Goal: Task Accomplishment & Management: Manage account settings

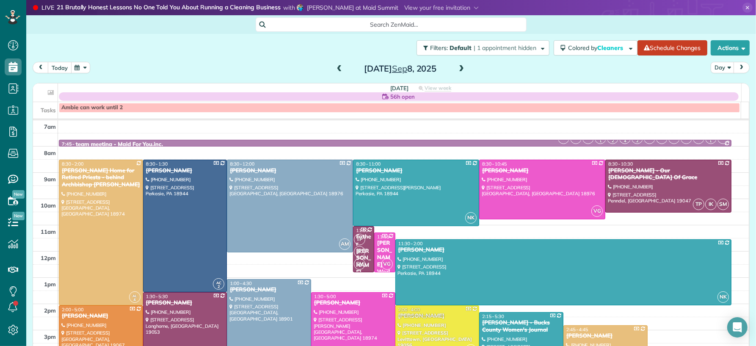
click at [52, 67] on button "today" at bounding box center [60, 67] width 24 height 11
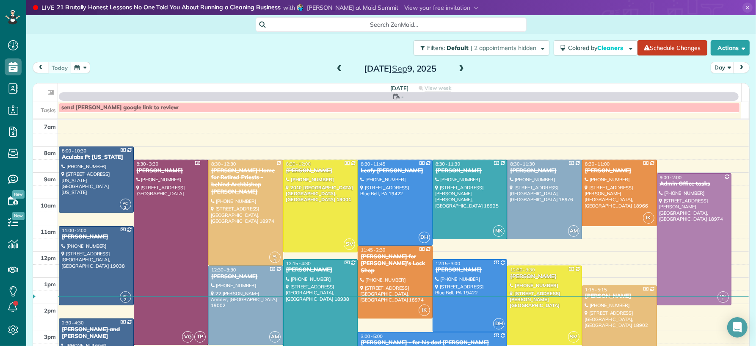
click at [457, 70] on span at bounding box center [461, 69] width 9 height 8
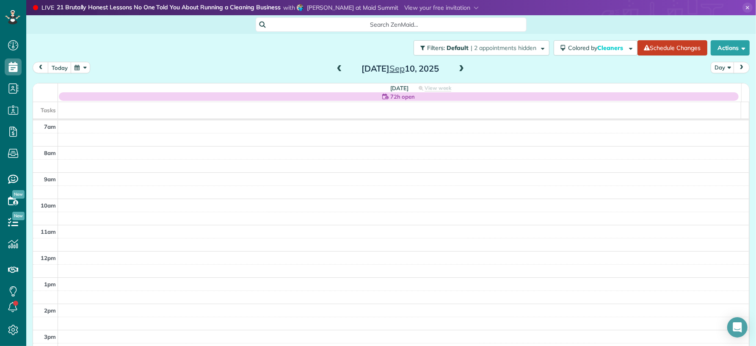
click at [457, 70] on span at bounding box center [461, 69] width 9 height 8
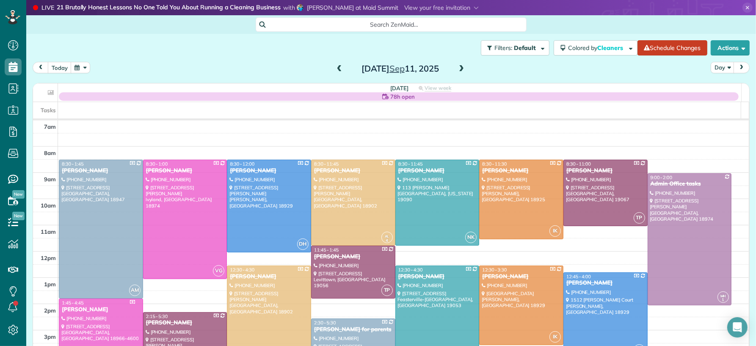
click at [460, 68] on span at bounding box center [461, 69] width 9 height 8
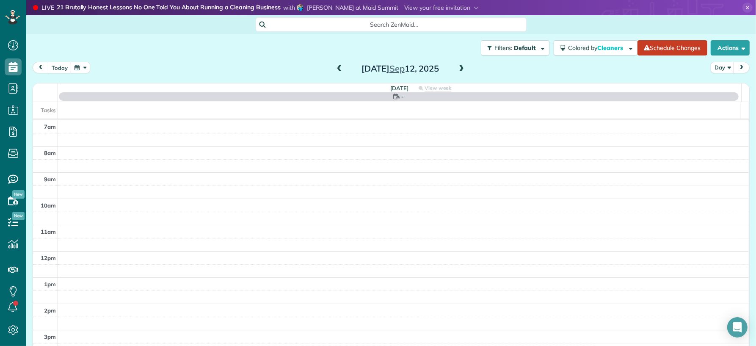
click at [460, 68] on span at bounding box center [461, 69] width 9 height 8
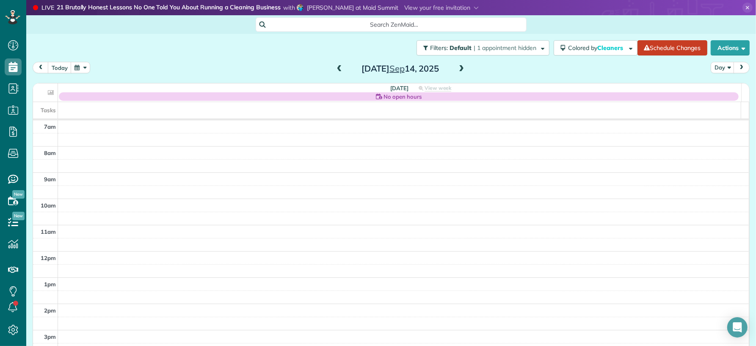
click at [457, 66] on span at bounding box center [461, 69] width 9 height 8
click at [457, 67] on span at bounding box center [461, 69] width 9 height 8
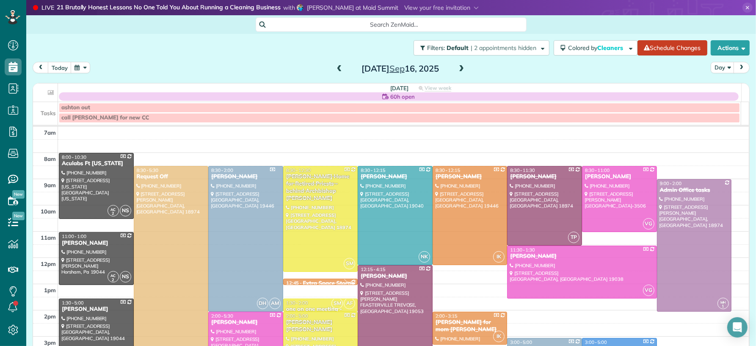
click at [457, 68] on span at bounding box center [461, 69] width 9 height 8
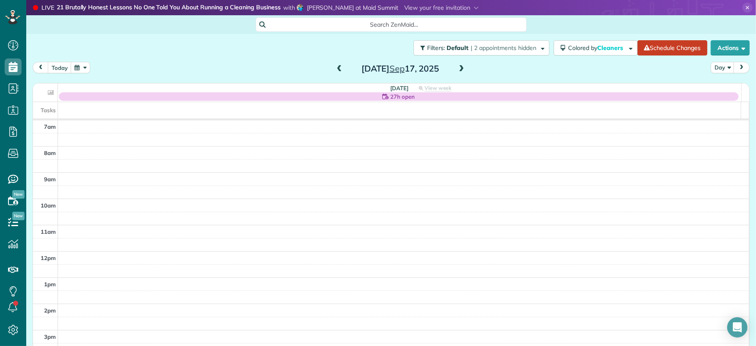
drag, startPoint x: 334, startPoint y: 65, endPoint x: 378, endPoint y: 72, distance: 44.5
click at [335, 65] on span at bounding box center [339, 69] width 9 height 8
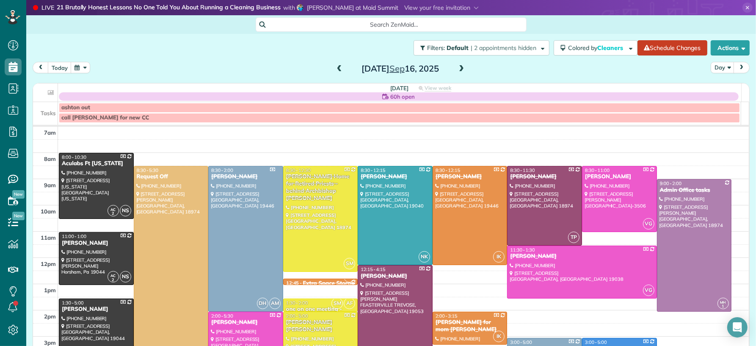
click at [457, 69] on span at bounding box center [461, 69] width 9 height 8
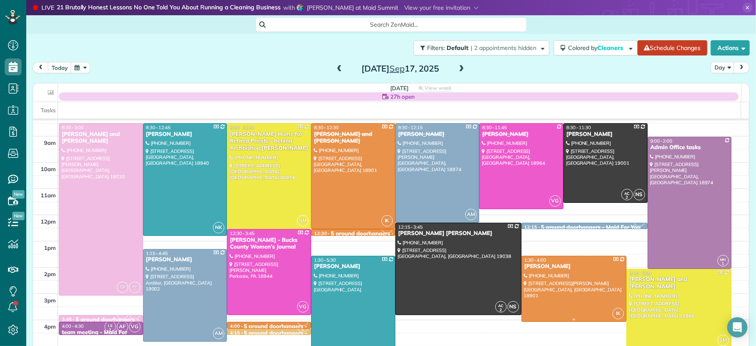
scroll to position [39, 0]
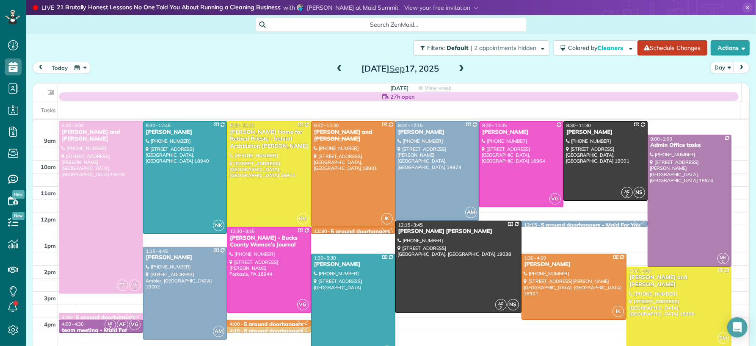
click at [341, 233] on link "IK 12:30 - 12:45 5 around doorhangers - Maid For You (215) 370-7993 7 Steeplech…" at bounding box center [353, 230] width 84 height 7
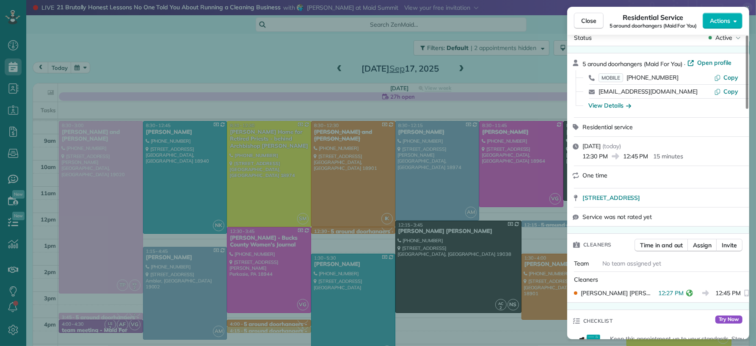
scroll to position [17, 0]
drag, startPoint x: 587, startPoint y: 19, endPoint x: 595, endPoint y: 198, distance: 178.3
click at [589, 24] on span "Close" at bounding box center [588, 21] width 15 height 8
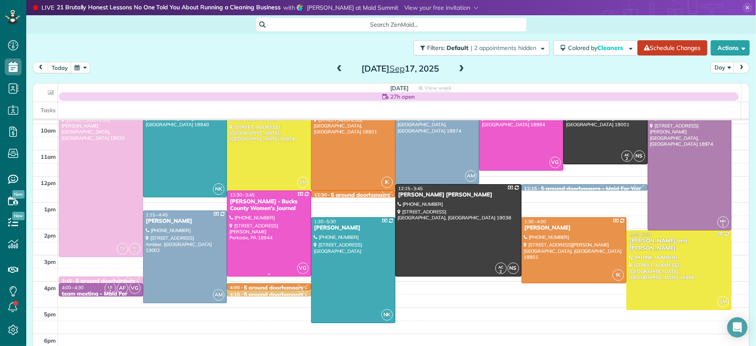
scroll to position [81, 0]
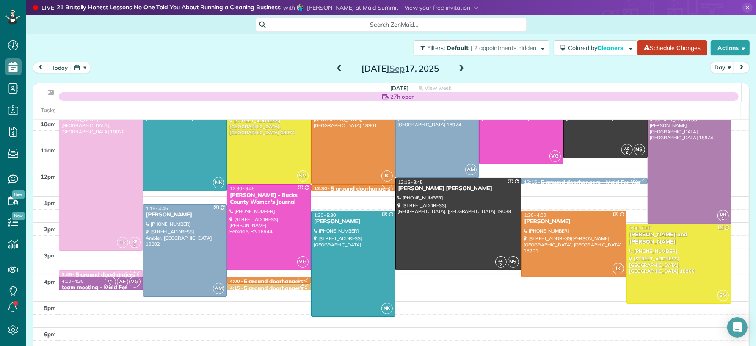
click at [320, 189] on div at bounding box center [352, 188] width 83 height 3
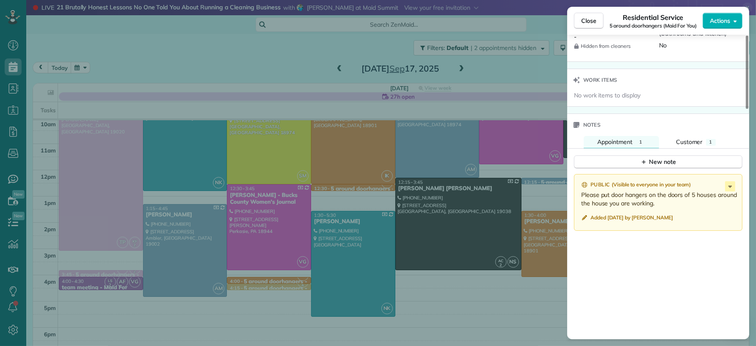
scroll to position [955, 0]
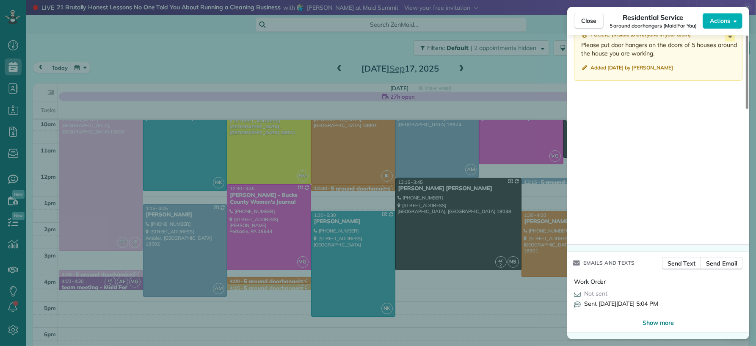
drag, startPoint x: 632, startPoint y: 19, endPoint x: 659, endPoint y: 83, distance: 68.6
click at [627, 51] on div "Close Residential Service 5 around doorhangers (Maid For You) Actions Status Ac…" at bounding box center [658, 173] width 182 height 332
click at [585, 19] on span "Close" at bounding box center [588, 21] width 15 height 8
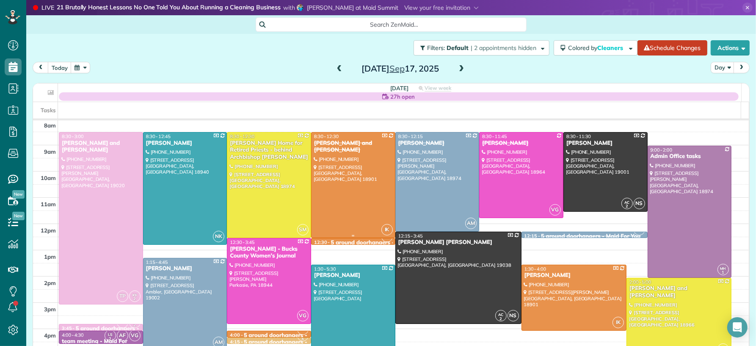
scroll to position [42, 0]
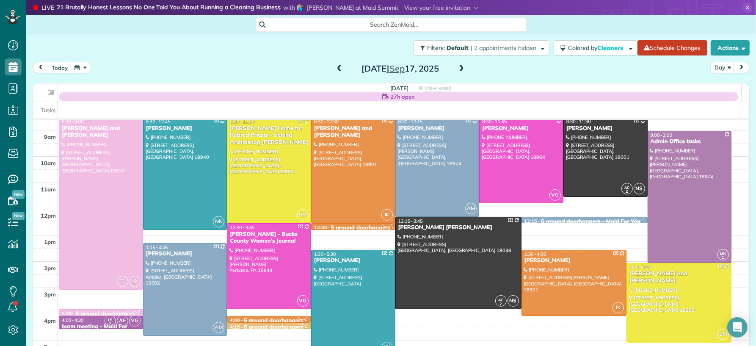
click at [345, 229] on div at bounding box center [352, 227] width 83 height 3
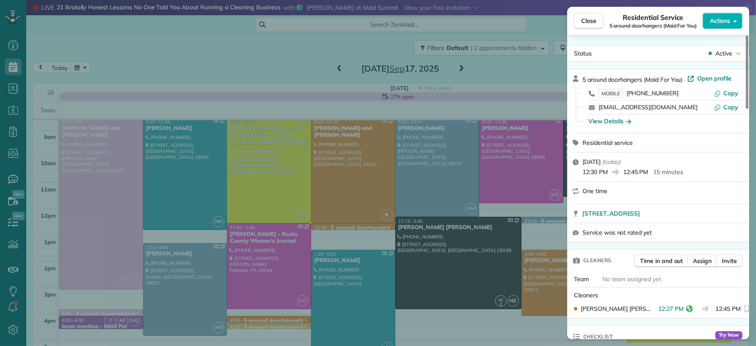
drag, startPoint x: 589, startPoint y: 22, endPoint x: 567, endPoint y: 49, distance: 35.2
click at [589, 22] on span "Close" at bounding box center [588, 21] width 15 height 8
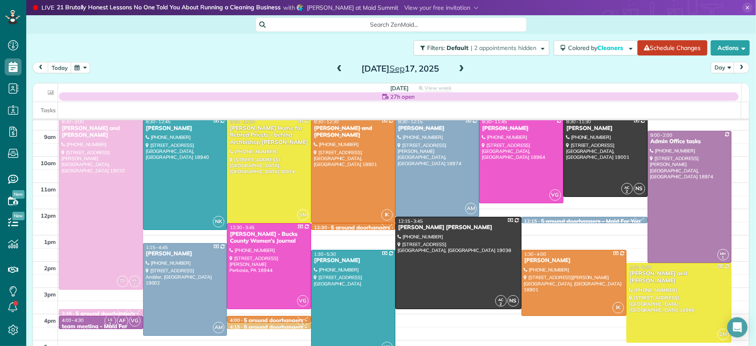
click at [457, 71] on span at bounding box center [461, 69] width 9 height 8
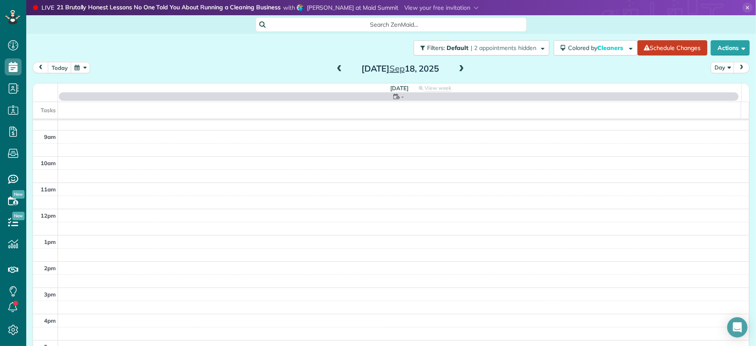
click at [457, 72] on span at bounding box center [461, 69] width 9 height 8
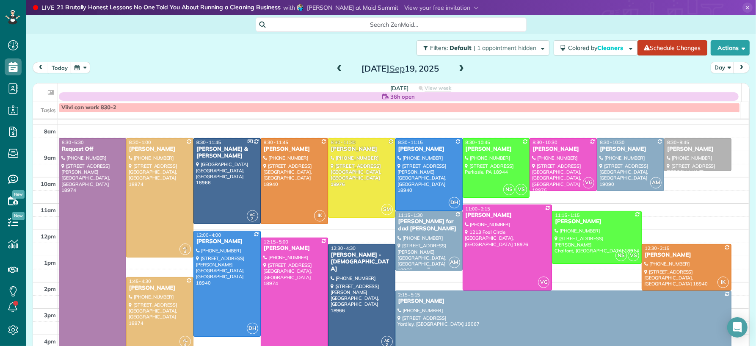
scroll to position [24, 0]
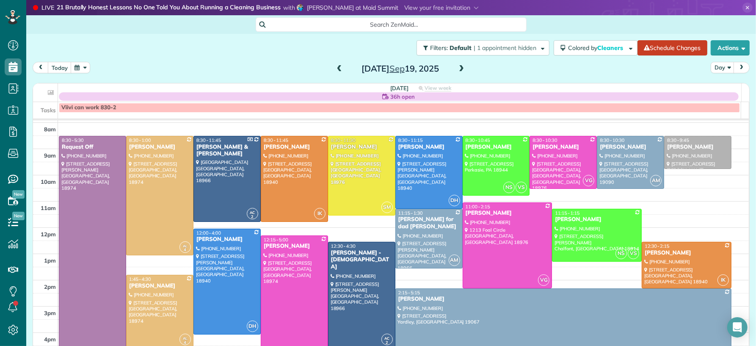
click at [335, 66] on span at bounding box center [339, 69] width 9 height 8
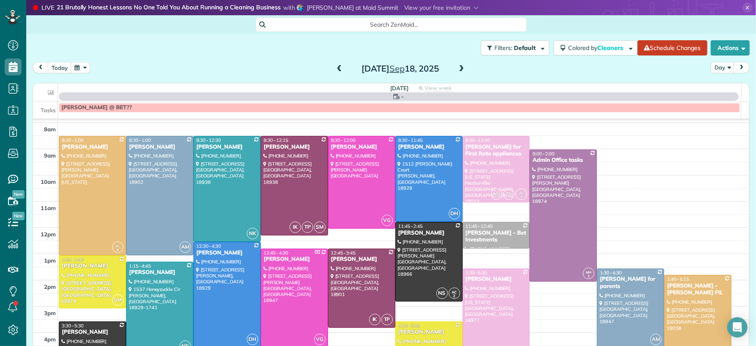
scroll to position [0, 0]
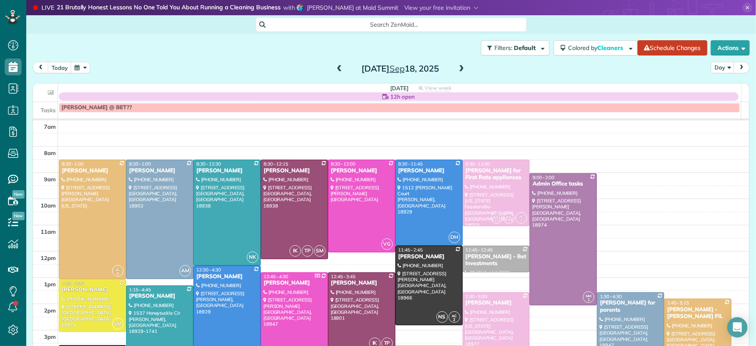
click at [335, 69] on span at bounding box center [339, 69] width 9 height 8
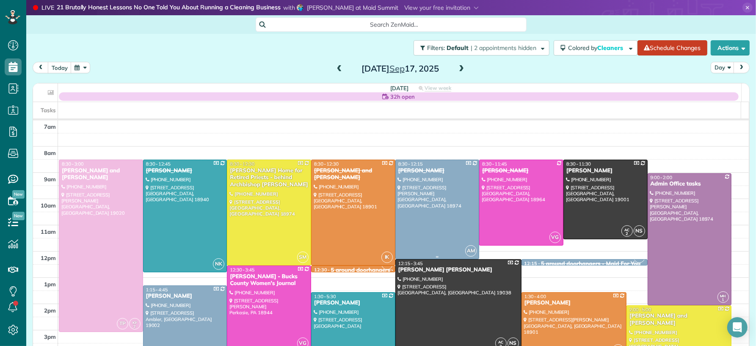
scroll to position [85, 0]
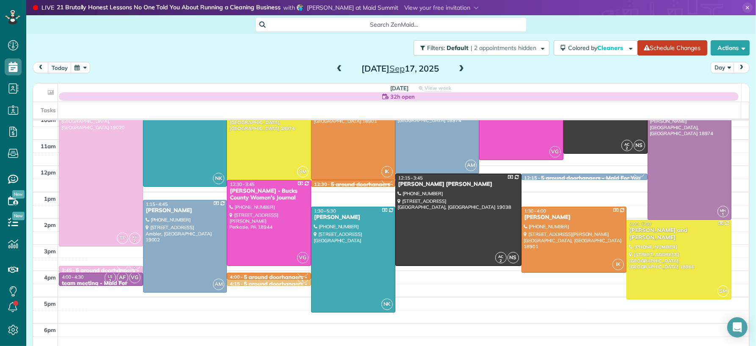
click at [458, 66] on span at bounding box center [461, 69] width 9 height 8
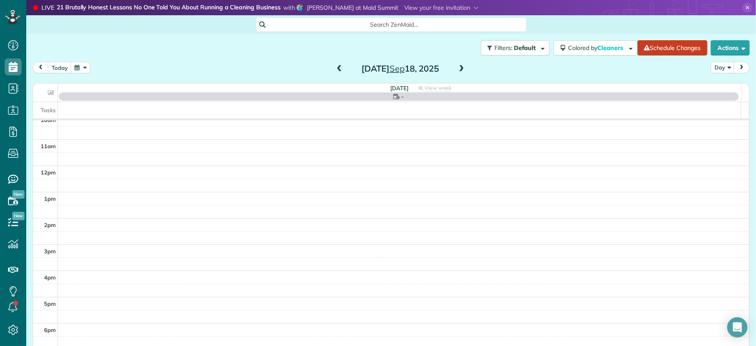
scroll to position [0, 0]
click at [459, 67] on span at bounding box center [461, 69] width 9 height 8
click at [460, 66] on span at bounding box center [461, 69] width 9 height 8
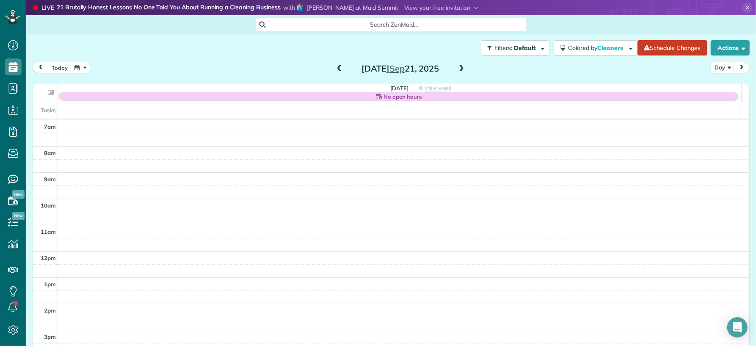
click at [461, 66] on span at bounding box center [461, 69] width 9 height 8
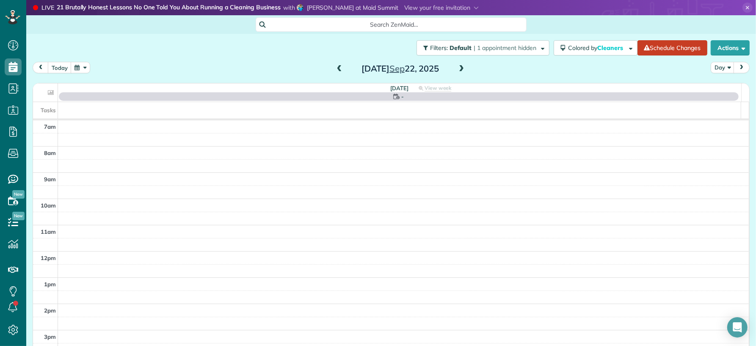
click at [461, 66] on span at bounding box center [461, 69] width 9 height 8
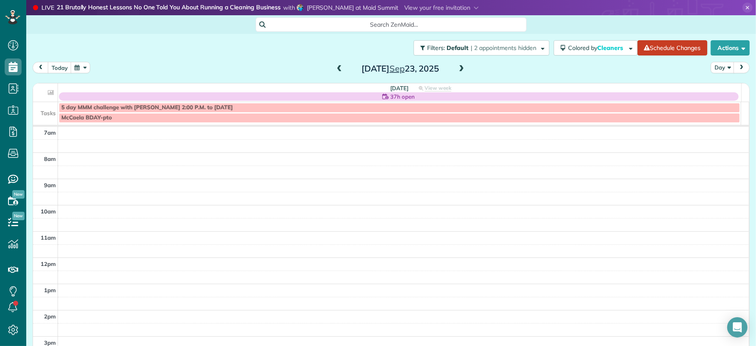
click at [461, 66] on span at bounding box center [461, 69] width 9 height 8
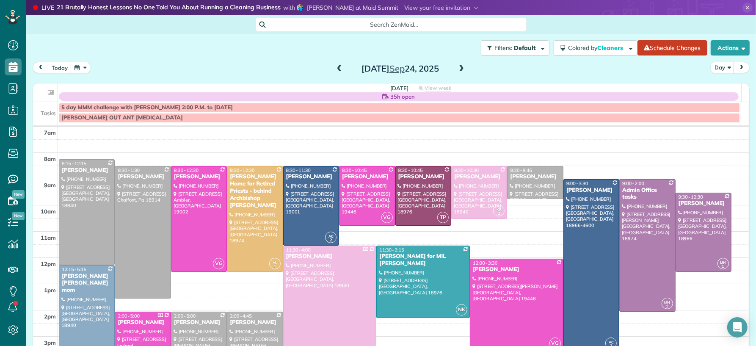
click at [461, 66] on span at bounding box center [461, 69] width 9 height 8
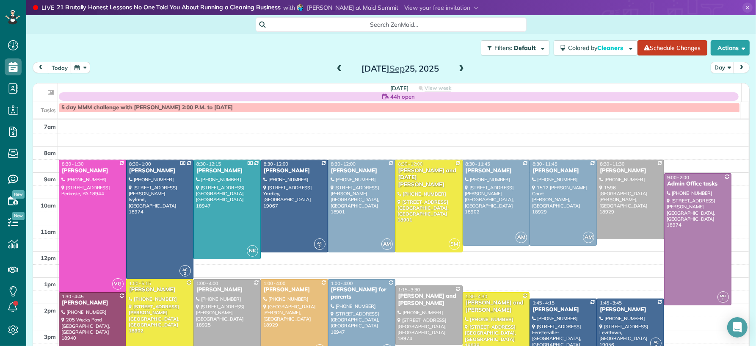
click at [461, 66] on span at bounding box center [461, 69] width 9 height 8
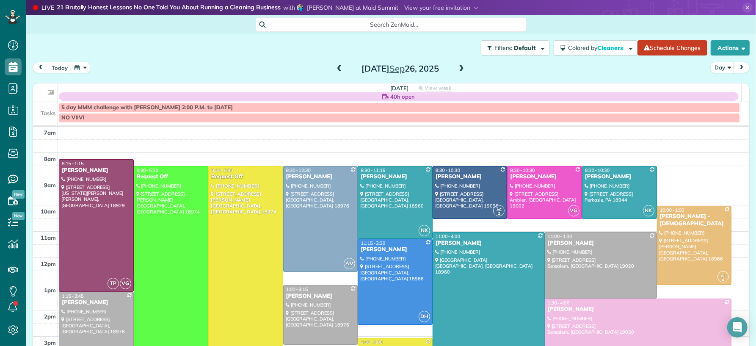
click at [338, 66] on span at bounding box center [339, 69] width 9 height 8
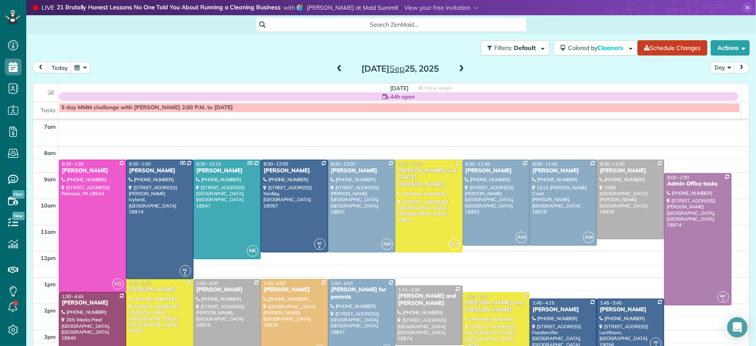
click at [338, 66] on span at bounding box center [339, 69] width 9 height 8
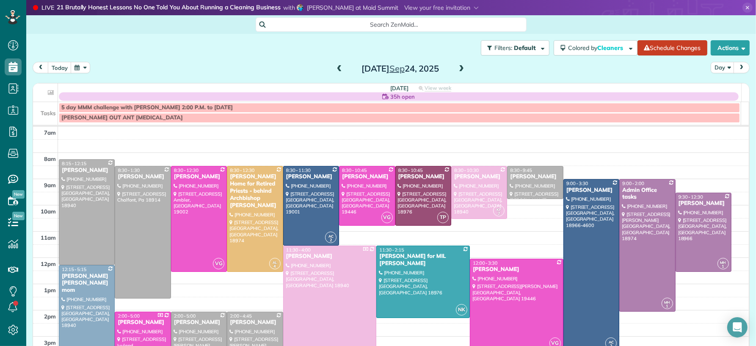
click at [339, 66] on span at bounding box center [339, 69] width 9 height 13
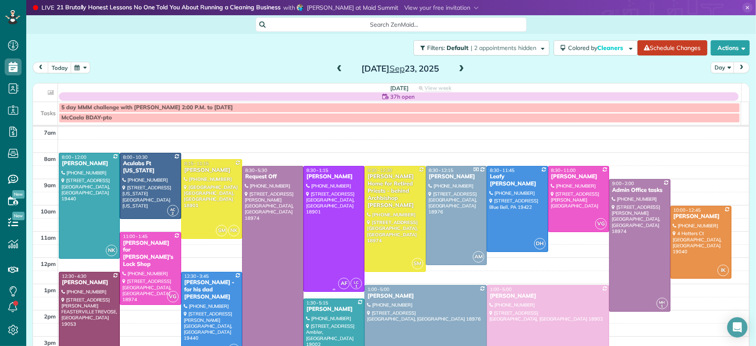
click at [336, 176] on div "Madeline O’Neil" at bounding box center [334, 176] width 56 height 7
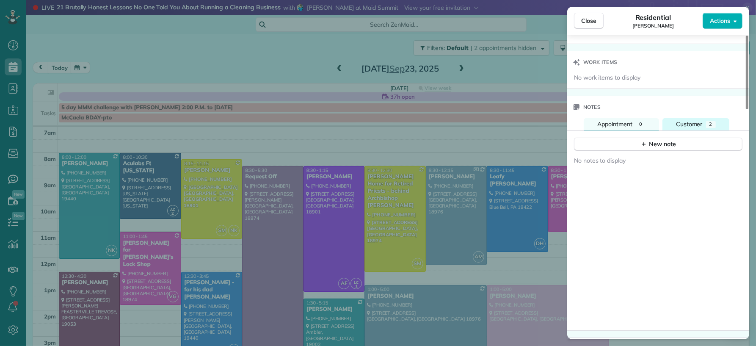
scroll to position [836, 0]
click at [685, 128] on span "Customer" at bounding box center [689, 125] width 27 height 8
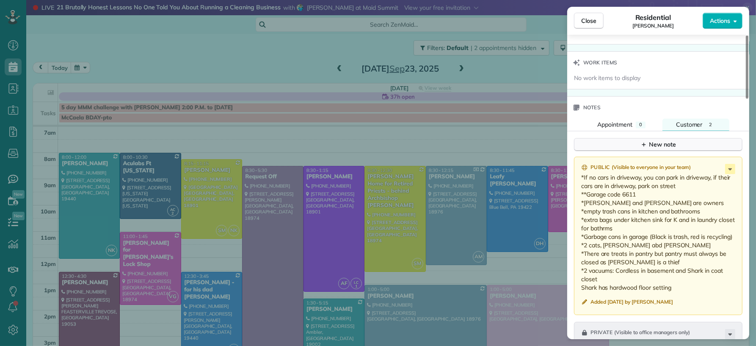
click at [685, 148] on button "New note" at bounding box center [658, 144] width 168 height 13
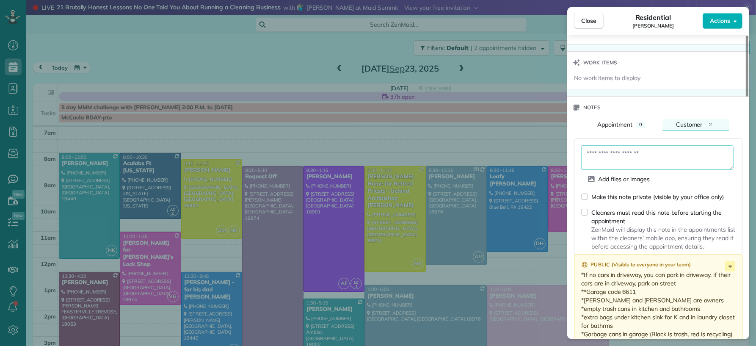
click at [664, 162] on textarea at bounding box center [657, 157] width 152 height 25
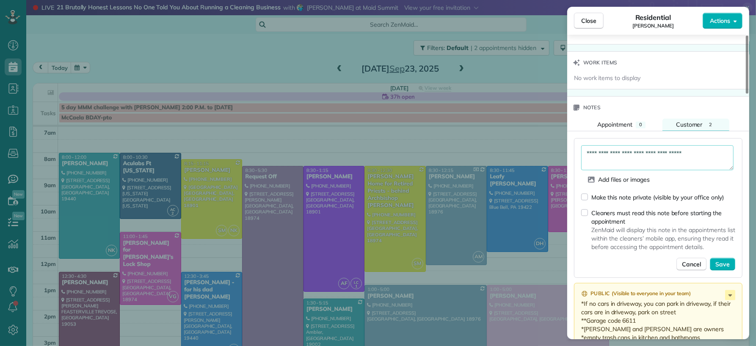
drag, startPoint x: 609, startPoint y: 157, endPoint x: 613, endPoint y: 166, distance: 10.6
click at [609, 157] on textarea "**********" at bounding box center [657, 157] width 152 height 25
type textarea "**********"
click at [725, 265] on span "Save" at bounding box center [722, 264] width 14 height 8
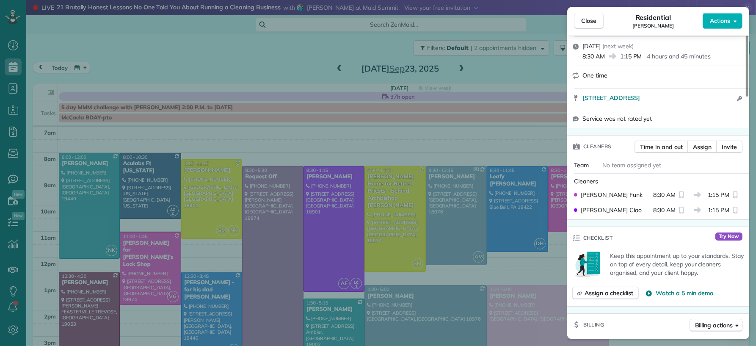
scroll to position [0, 0]
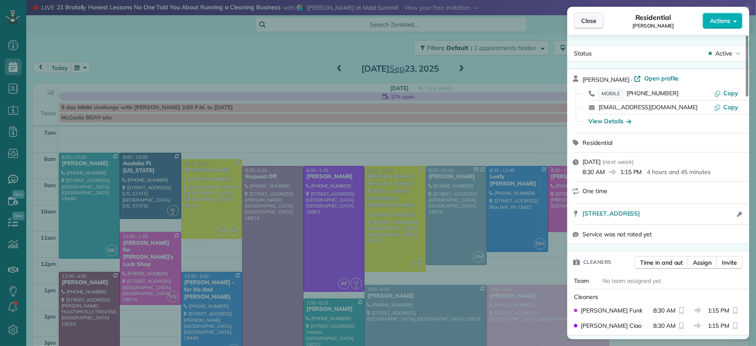
click at [597, 24] on button "Close" at bounding box center [589, 21] width 30 height 16
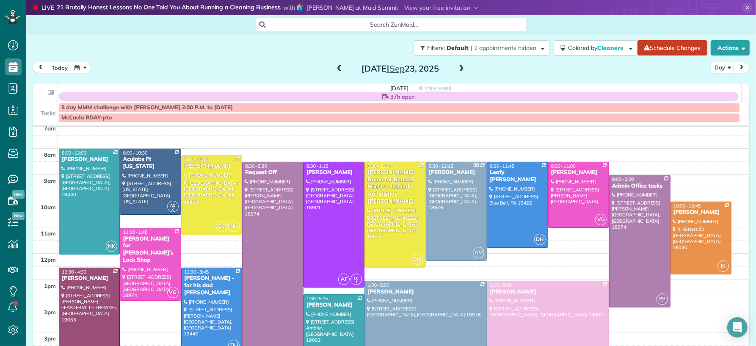
scroll to position [6, 0]
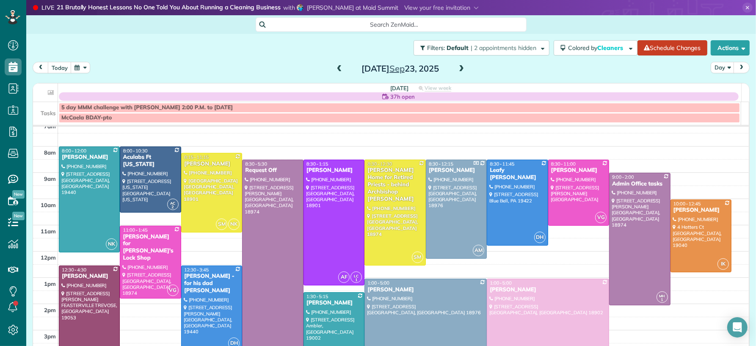
click at [335, 69] on span at bounding box center [339, 69] width 9 height 8
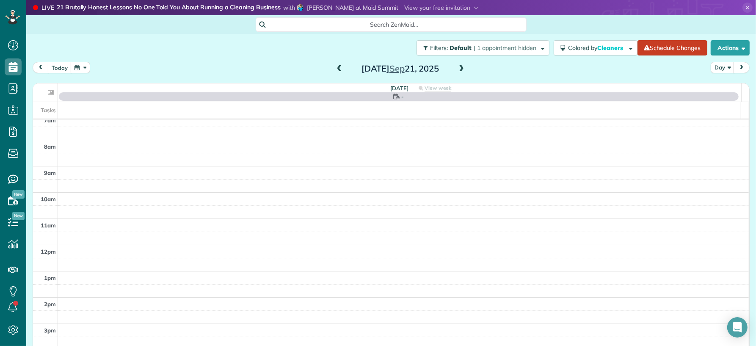
scroll to position [0, 0]
click at [335, 69] on span at bounding box center [339, 69] width 9 height 8
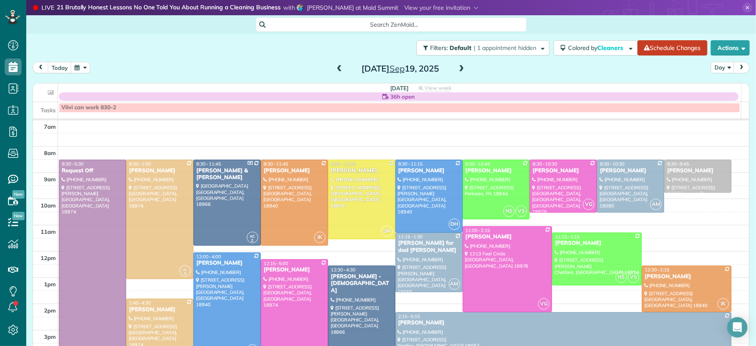
click at [335, 69] on span at bounding box center [339, 69] width 9 height 8
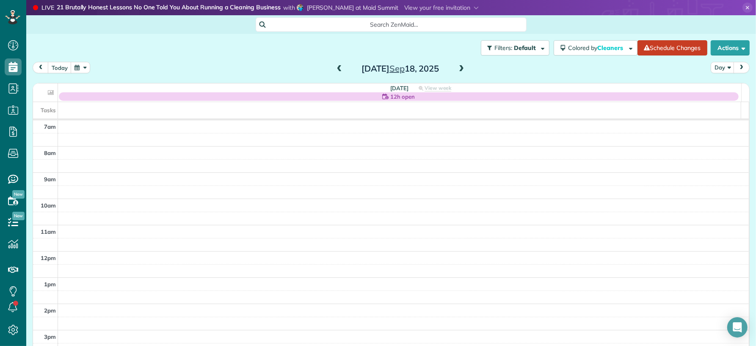
drag, startPoint x: 457, startPoint y: 67, endPoint x: 378, endPoint y: 61, distance: 78.9
click at [457, 67] on span at bounding box center [461, 69] width 9 height 8
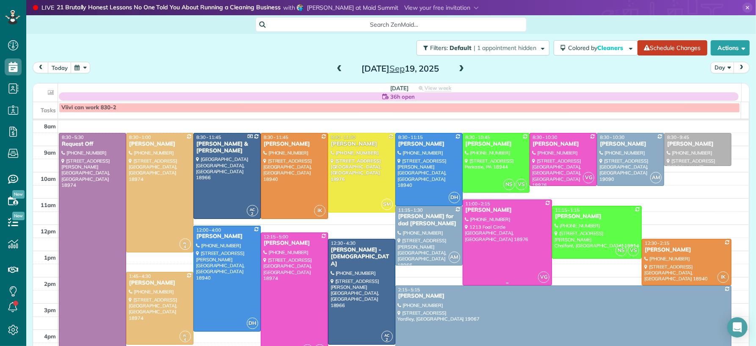
scroll to position [25, 0]
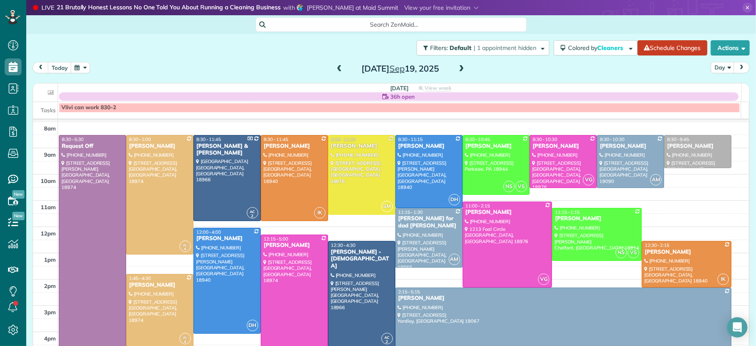
drag, startPoint x: 335, startPoint y: 69, endPoint x: 336, endPoint y: 75, distance: 5.6
click at [335, 69] on span at bounding box center [339, 69] width 9 height 8
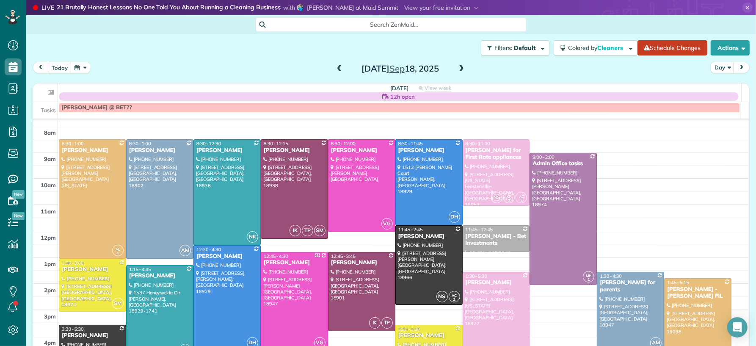
scroll to position [18, 0]
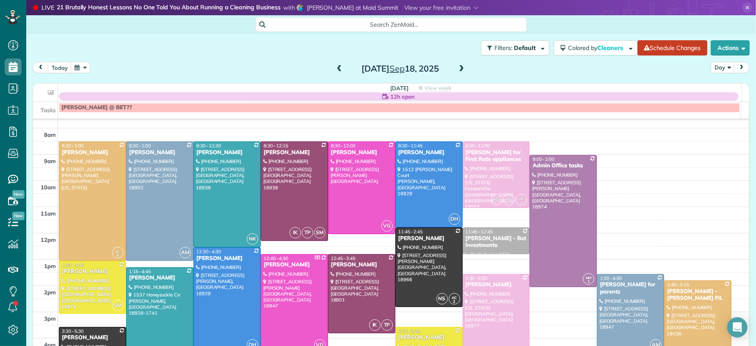
drag, startPoint x: 335, startPoint y: 67, endPoint x: 358, endPoint y: 77, distance: 25.6
click at [335, 67] on span at bounding box center [339, 69] width 9 height 8
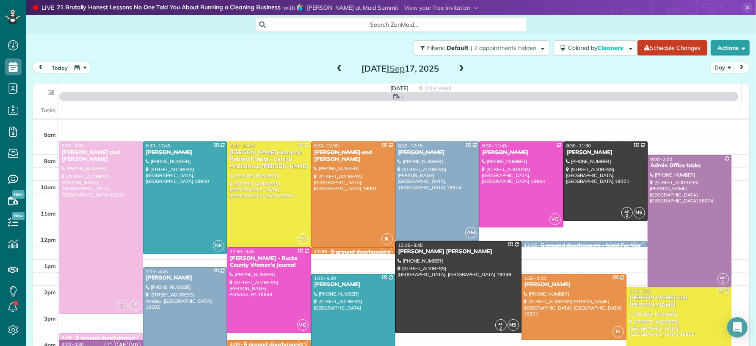
scroll to position [0, 0]
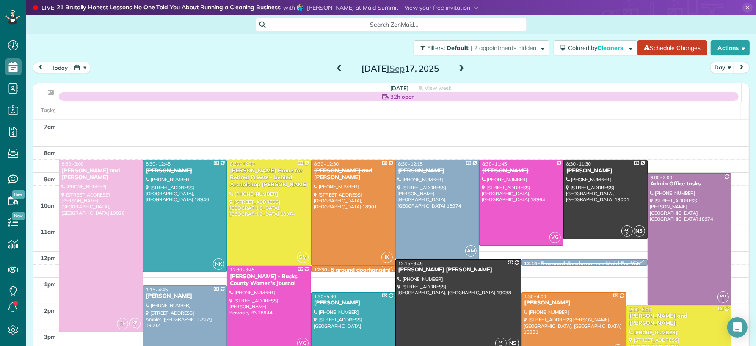
click at [457, 66] on span at bounding box center [461, 69] width 9 height 8
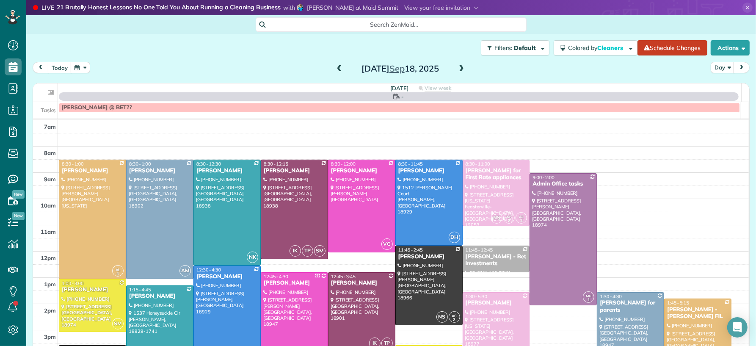
click at [457, 66] on span at bounding box center [461, 69] width 9 height 8
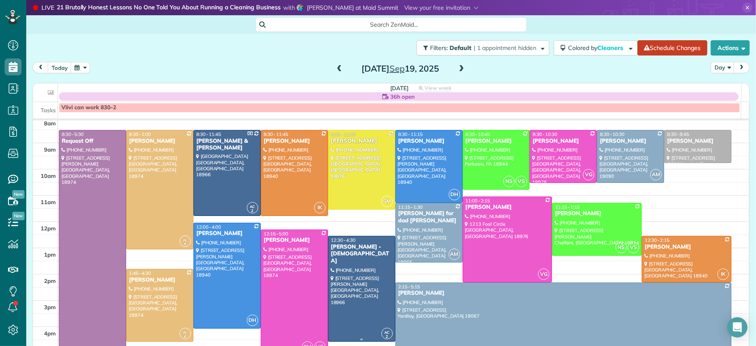
scroll to position [32, 0]
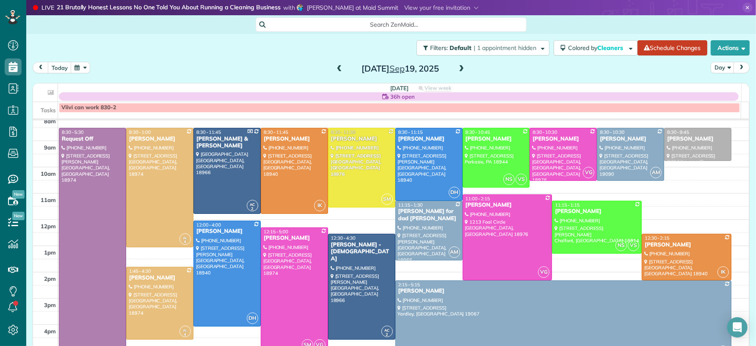
click at [338, 70] on span at bounding box center [339, 69] width 9 height 8
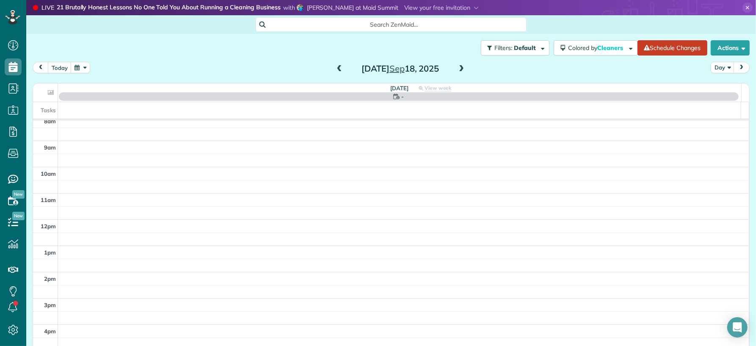
scroll to position [0, 0]
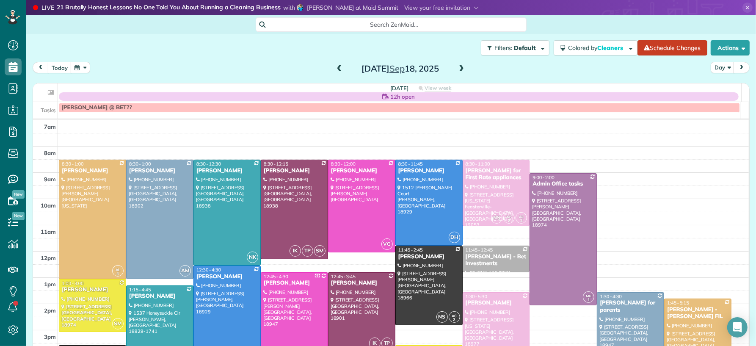
click at [457, 65] on span at bounding box center [461, 69] width 9 height 8
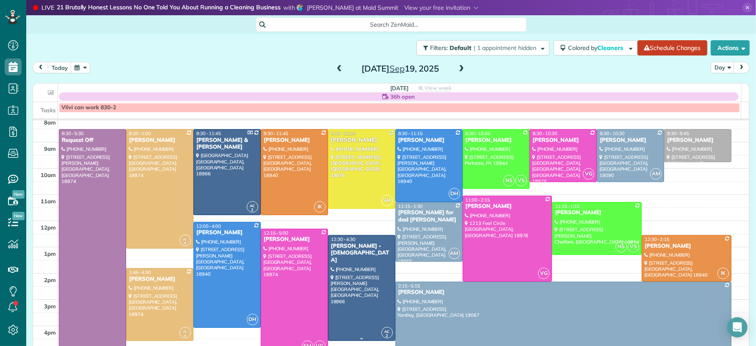
scroll to position [33, 0]
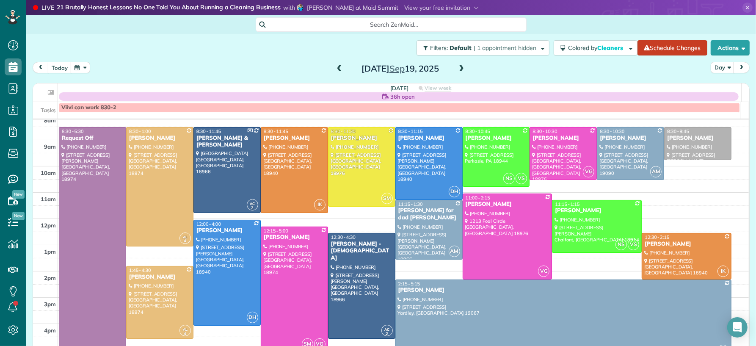
click at [338, 69] on span at bounding box center [339, 69] width 9 height 8
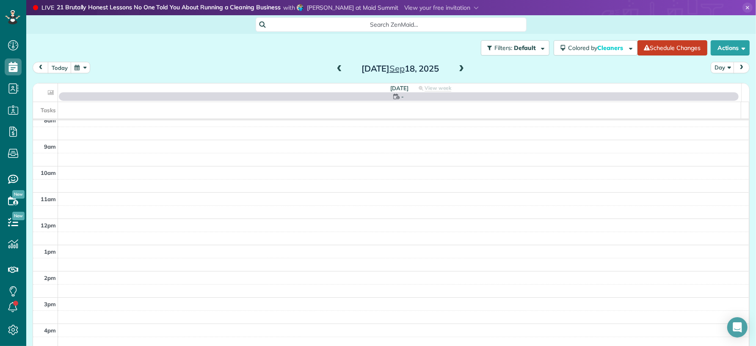
scroll to position [0, 0]
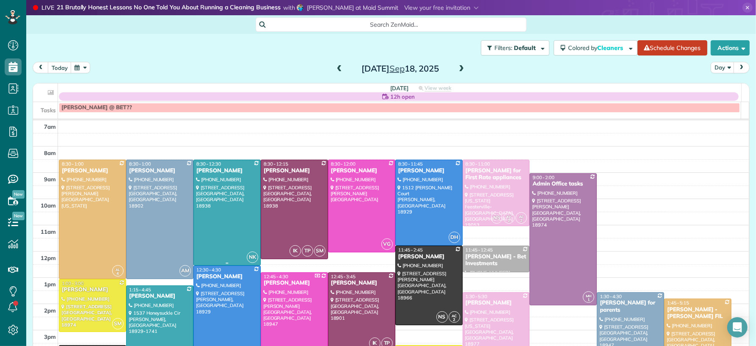
click at [219, 168] on div "Robin Hawden" at bounding box center [227, 170] width 62 height 7
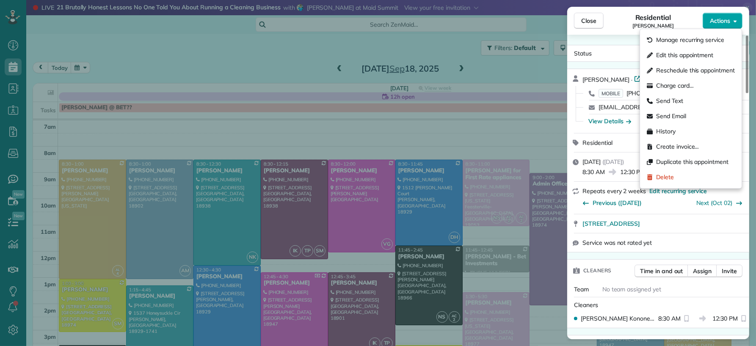
click at [727, 25] on button "Actions" at bounding box center [722, 21] width 40 height 16
click at [698, 58] on span "Edit this appointment" at bounding box center [684, 55] width 57 height 8
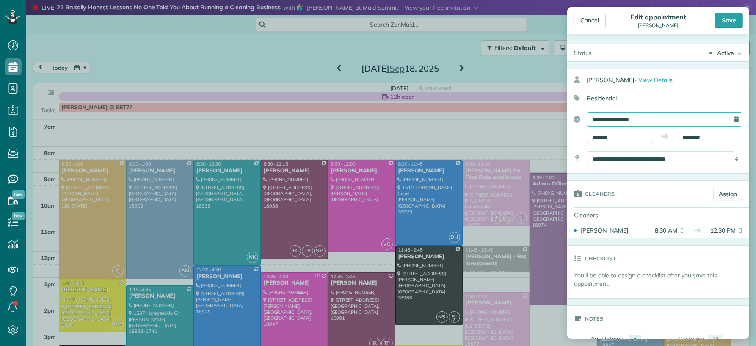
click at [633, 120] on input "**********" at bounding box center [664, 119] width 156 height 14
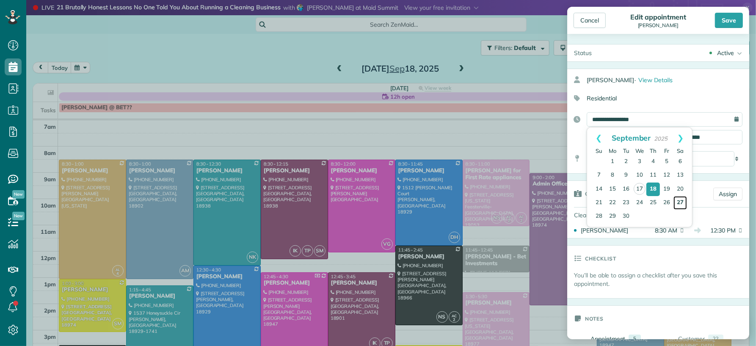
click at [678, 202] on link "27" at bounding box center [680, 203] width 14 height 14
type input "**********"
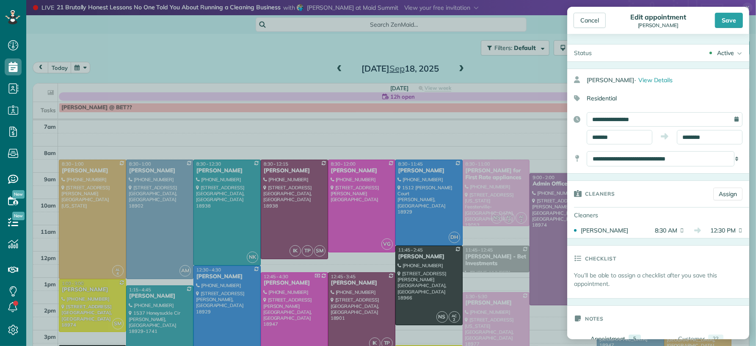
drag, startPoint x: 732, startPoint y: 16, endPoint x: 706, endPoint y: 65, distance: 55.9
click at [732, 16] on div "Save" at bounding box center [729, 20] width 28 height 15
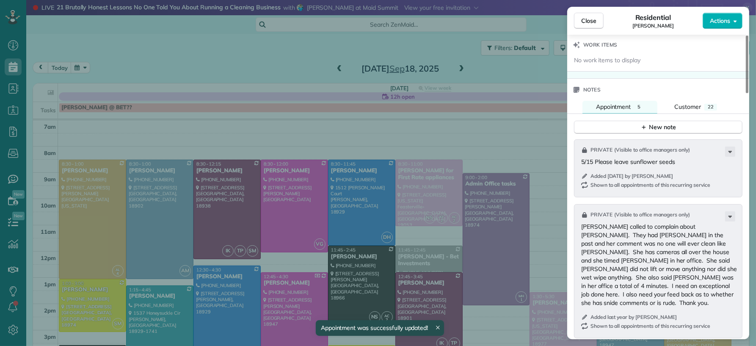
scroll to position [862, 0]
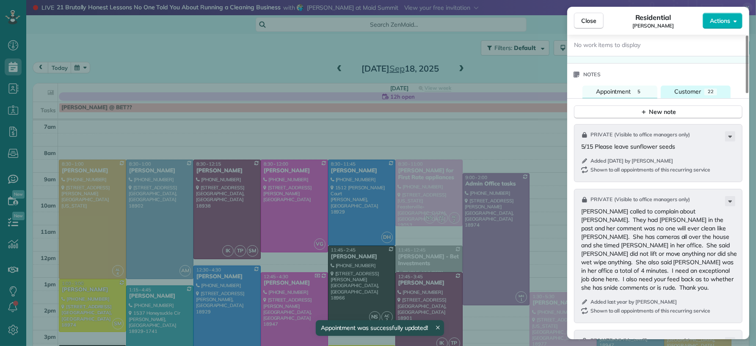
click at [696, 94] on span "Customer" at bounding box center [687, 92] width 27 height 8
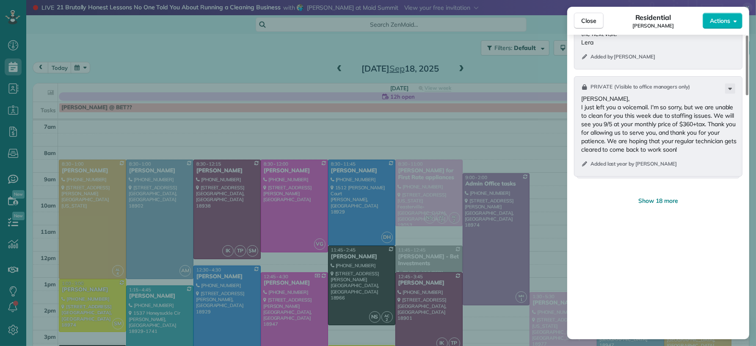
scroll to position [1113, 0]
click at [674, 203] on span "Show 18 more" at bounding box center [658, 198] width 40 height 8
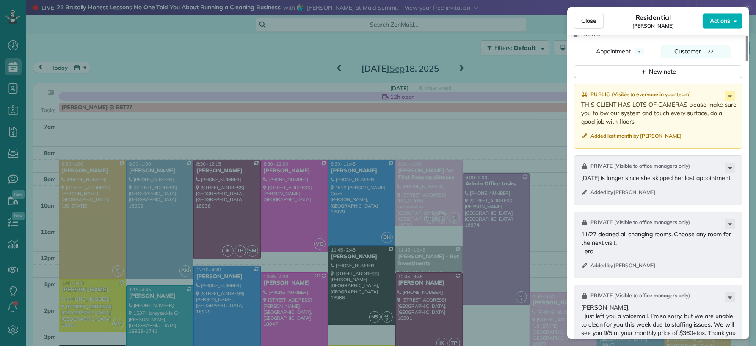
scroll to position [787, 0]
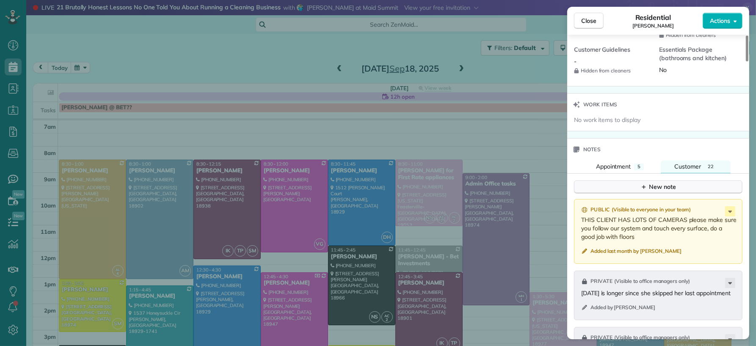
click at [674, 191] on div "New note" at bounding box center [658, 186] width 36 height 9
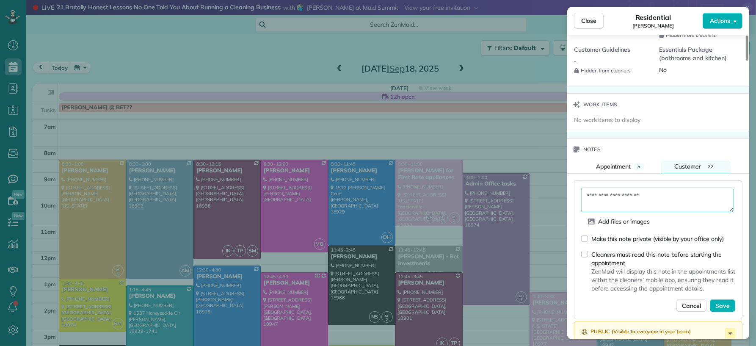
click at [661, 200] on textarea at bounding box center [657, 199] width 152 height 25
type textarea "**********"
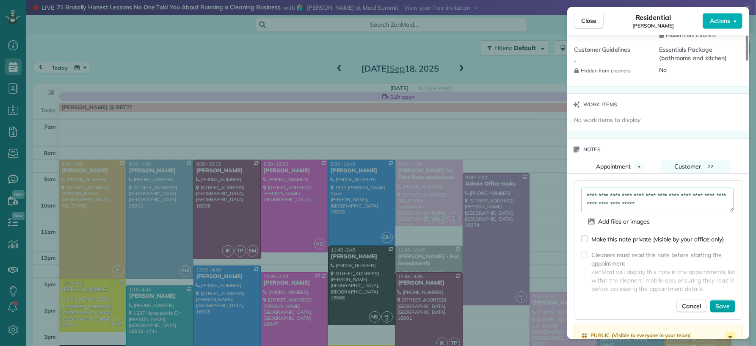
click at [722, 306] on button "Save" at bounding box center [722, 306] width 25 height 13
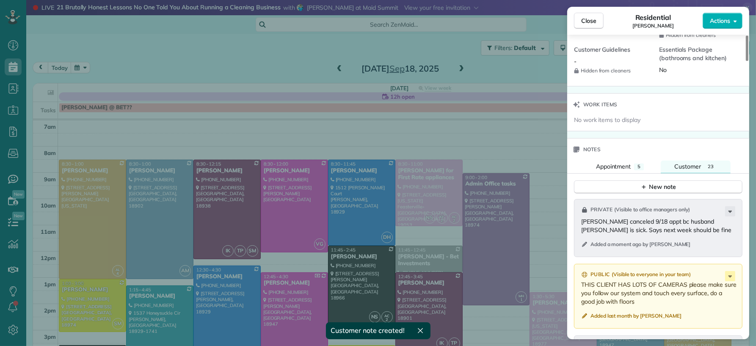
drag, startPoint x: 592, startPoint y: 25, endPoint x: 258, endPoint y: 189, distance: 372.6
click at [592, 25] on button "Close" at bounding box center [589, 21] width 30 height 16
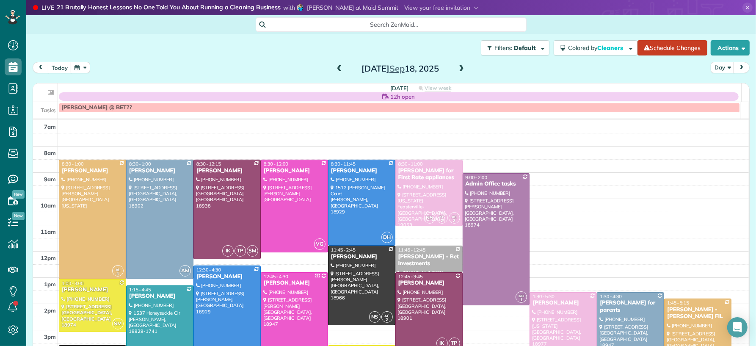
click at [458, 69] on span at bounding box center [461, 69] width 9 height 8
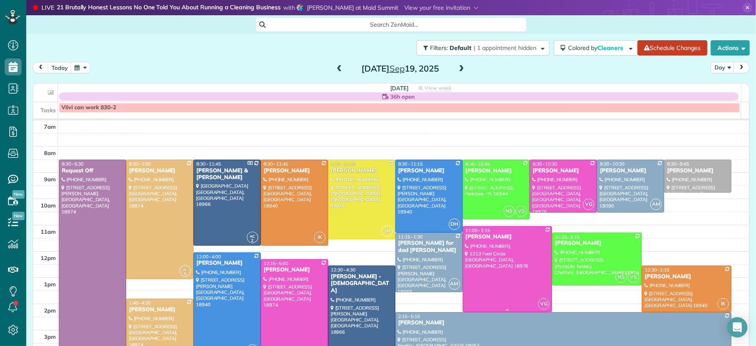
click at [518, 273] on div at bounding box center [507, 268] width 89 height 85
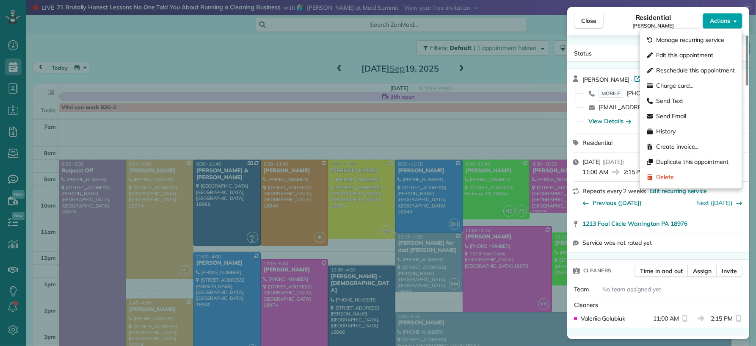
click at [725, 21] on span "Actions" at bounding box center [720, 21] width 20 height 8
click at [715, 48] on div "Edit this appointment" at bounding box center [690, 55] width 95 height 15
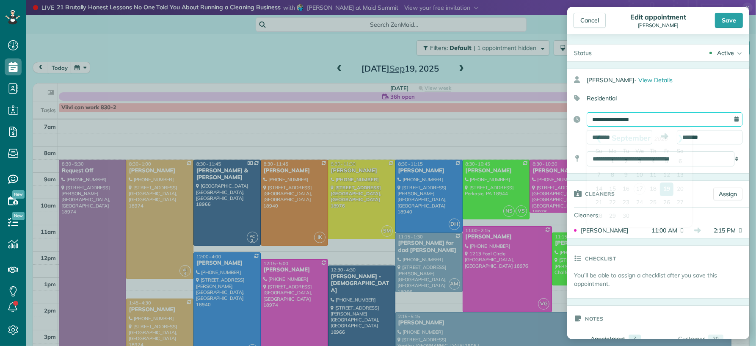
click at [611, 119] on input "**********" at bounding box center [664, 119] width 156 height 14
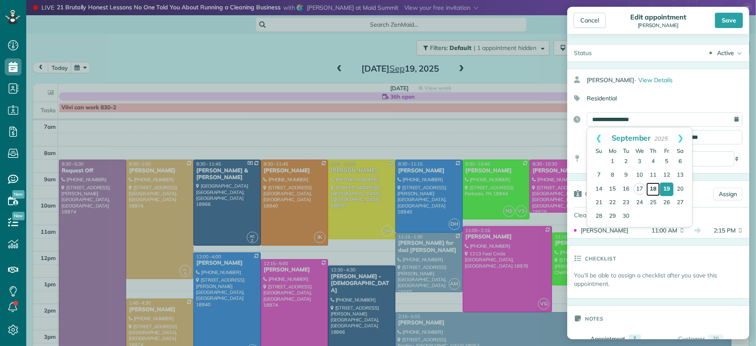
click at [652, 189] on link "18" at bounding box center [653, 189] width 14 height 14
type input "**********"
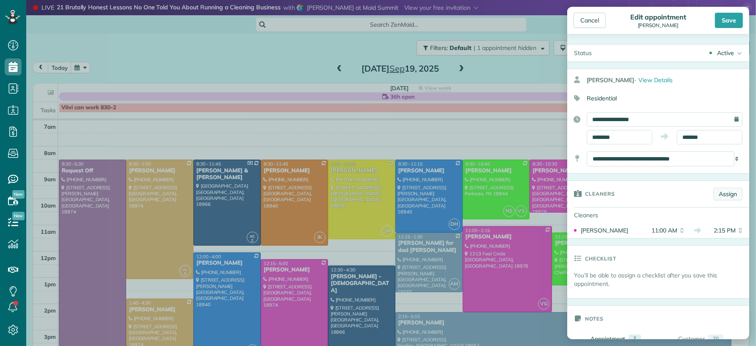
click at [720, 196] on link "Assign" at bounding box center [727, 193] width 29 height 13
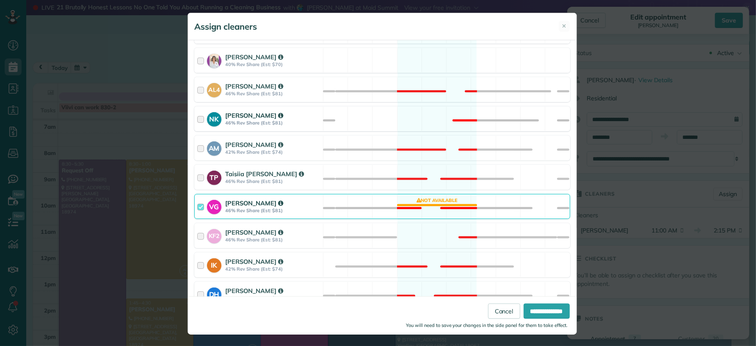
scroll to position [314, 0]
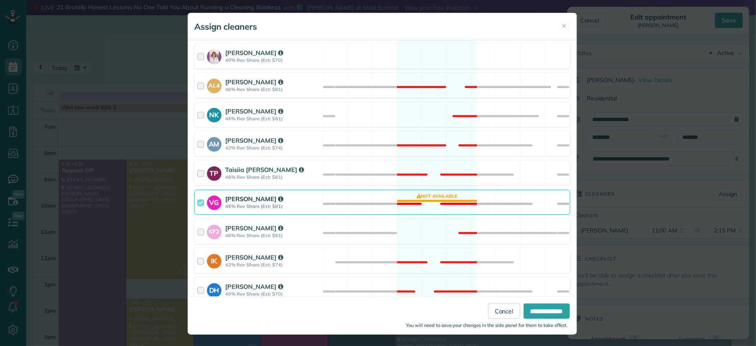
click at [197, 204] on div at bounding box center [202, 202] width 10 height 16
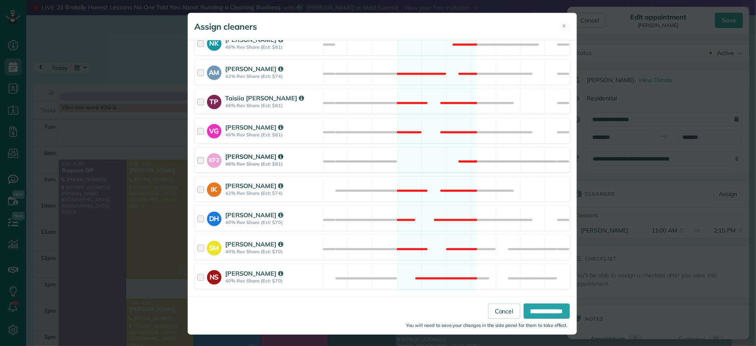
scroll to position [369, 0]
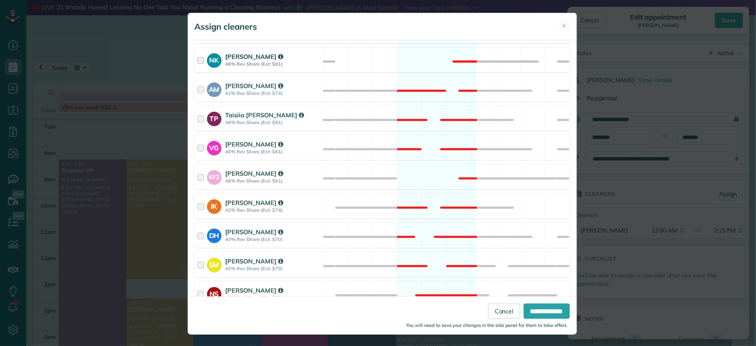
click at [198, 61] on div at bounding box center [202, 60] width 10 height 16
click at [525, 310] on input "**********" at bounding box center [546, 310] width 46 height 15
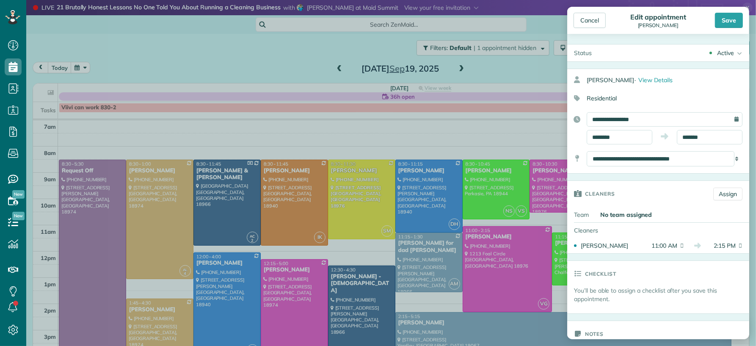
drag, startPoint x: 724, startPoint y: 17, endPoint x: 716, endPoint y: 59, distance: 42.8
click at [724, 18] on div "Save" at bounding box center [729, 20] width 28 height 15
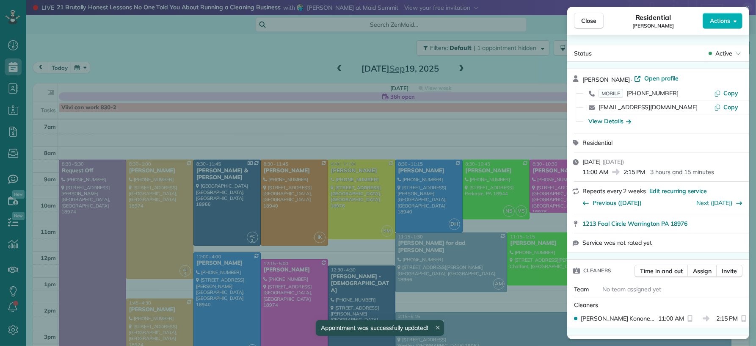
drag, startPoint x: 594, startPoint y: 17, endPoint x: 346, endPoint y: 52, distance: 250.5
click at [594, 17] on span "Close" at bounding box center [588, 21] width 15 height 8
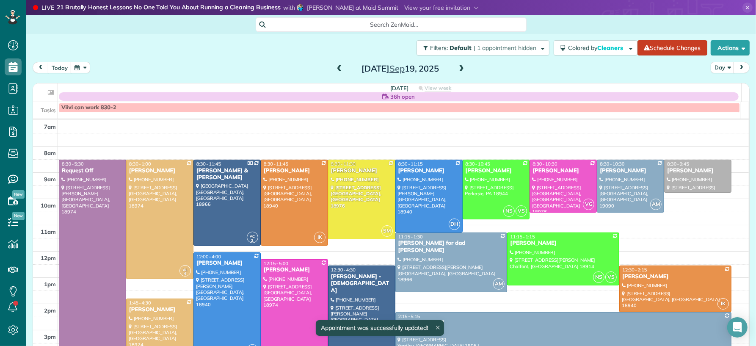
click at [335, 68] on span at bounding box center [339, 69] width 9 height 8
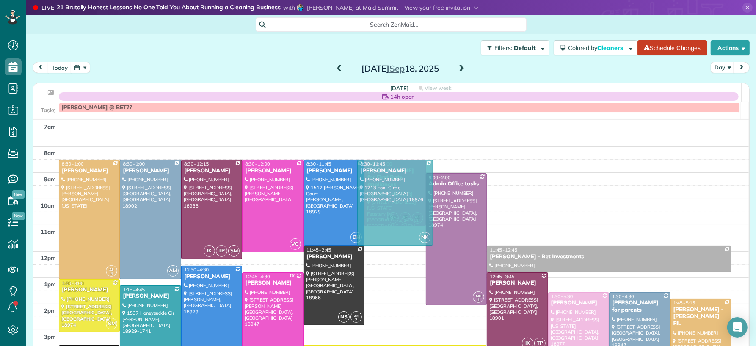
drag, startPoint x: 396, startPoint y: 263, endPoint x: 401, endPoint y: 199, distance: 64.1
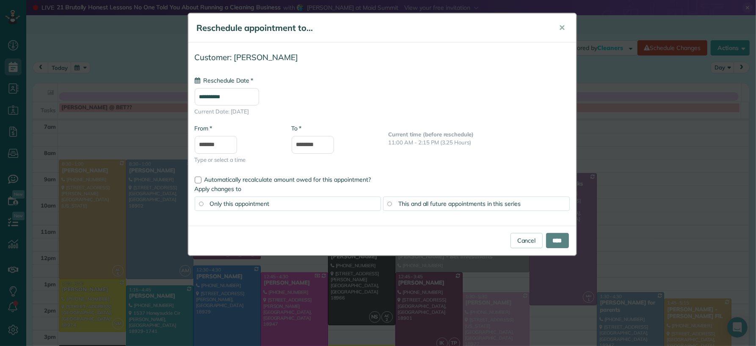
type input "**********"
click at [559, 245] on input "****" at bounding box center [557, 240] width 23 height 15
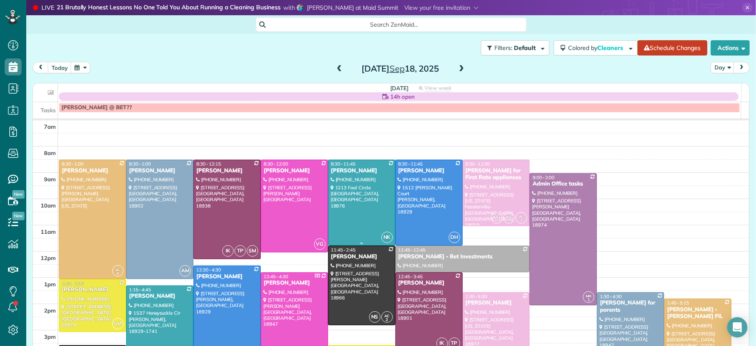
click at [348, 168] on div "Dawn Meyer" at bounding box center [361, 170] width 62 height 7
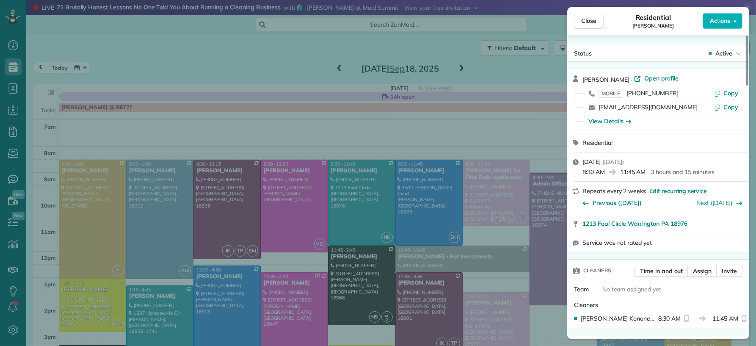
drag, startPoint x: 650, startPoint y: 78, endPoint x: 724, endPoint y: 63, distance: 75.7
click at [650, 78] on span "Open profile" at bounding box center [661, 78] width 34 height 8
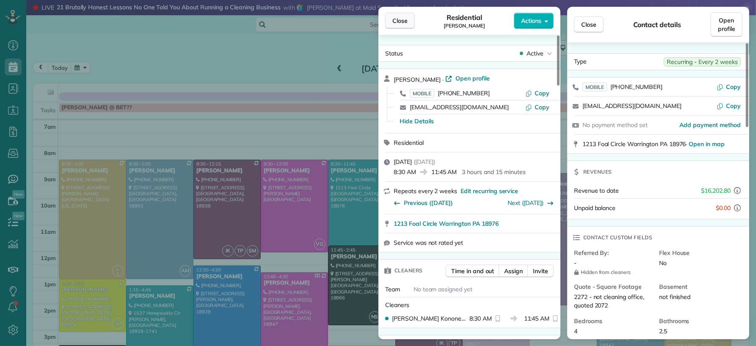
click at [395, 23] on span "Close" at bounding box center [399, 21] width 15 height 8
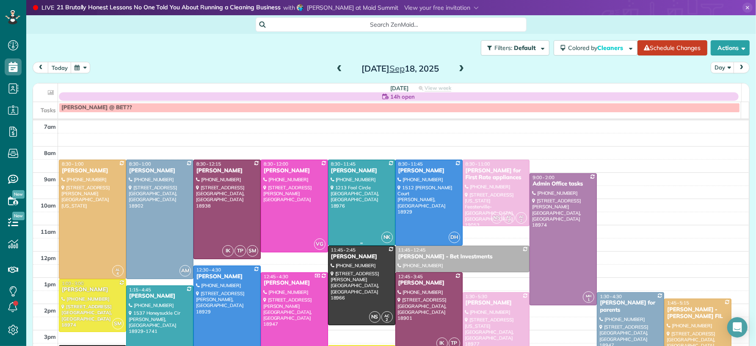
click at [339, 170] on div "Dawn Meyer" at bounding box center [361, 170] width 62 height 7
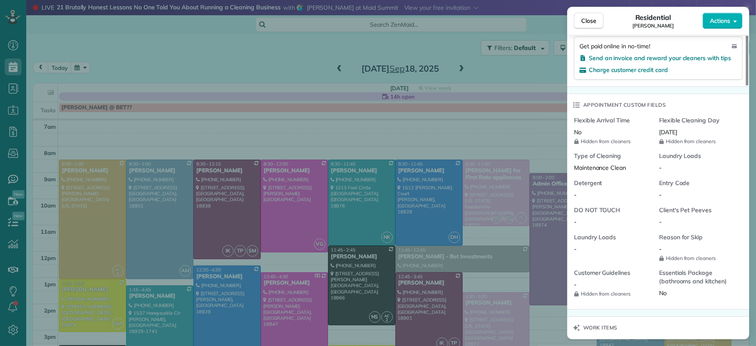
scroll to position [738, 0]
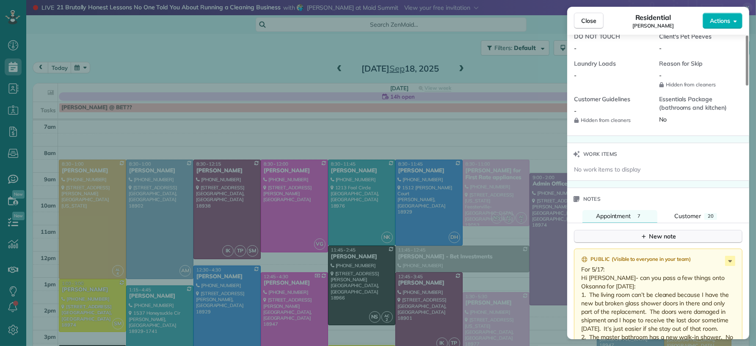
click at [667, 235] on div "New note" at bounding box center [658, 236] width 36 height 9
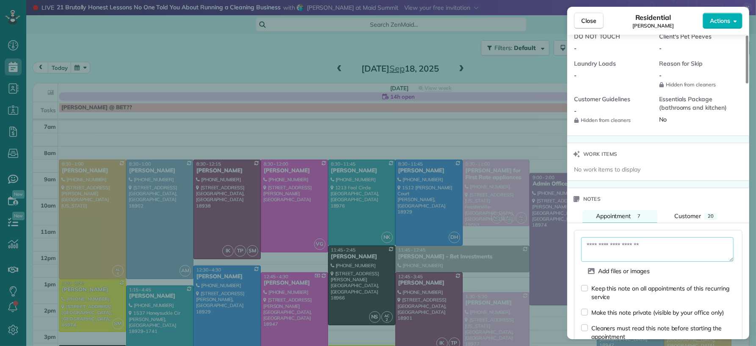
click at [657, 244] on textarea at bounding box center [657, 249] width 152 height 25
click at [586, 248] on textarea "**********" at bounding box center [657, 249] width 152 height 25
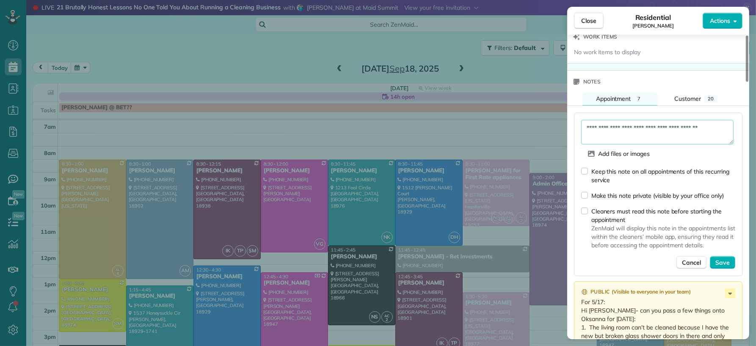
scroll to position [867, 0]
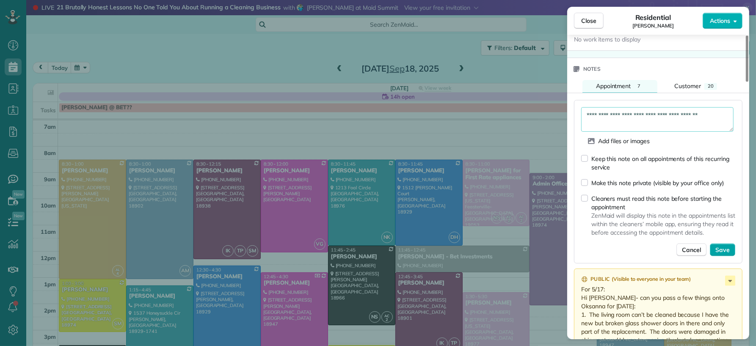
type textarea "**********"
click at [720, 254] on span "Save" at bounding box center [722, 249] width 14 height 8
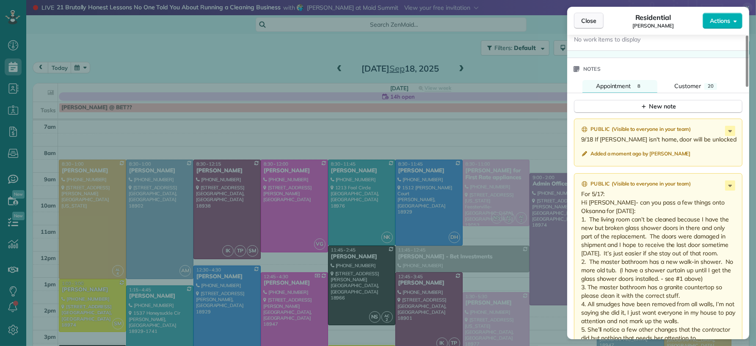
click at [583, 23] on span "Close" at bounding box center [588, 21] width 15 height 8
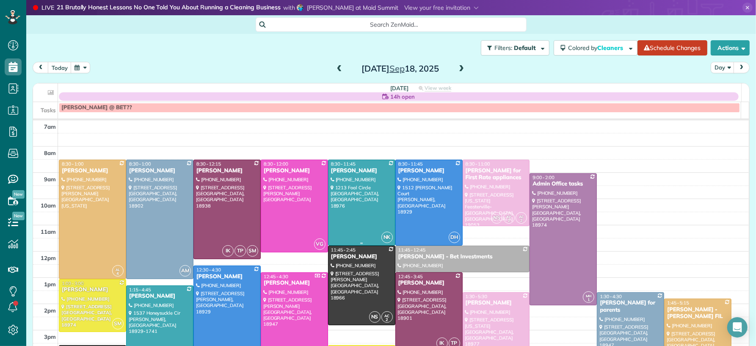
click at [345, 170] on div "Dawn Meyer" at bounding box center [361, 170] width 62 height 7
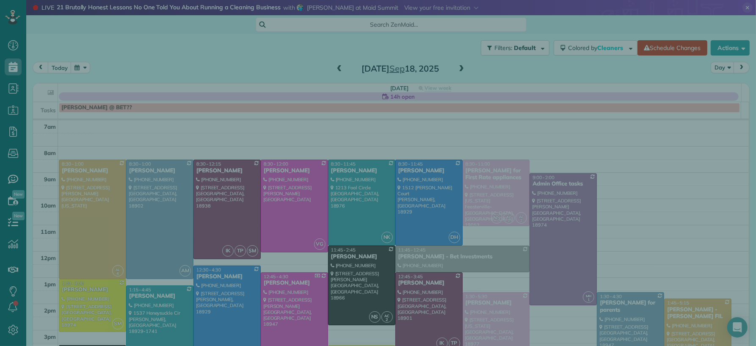
click at [726, 17] on span "Actions" at bounding box center [720, 21] width 20 height 8
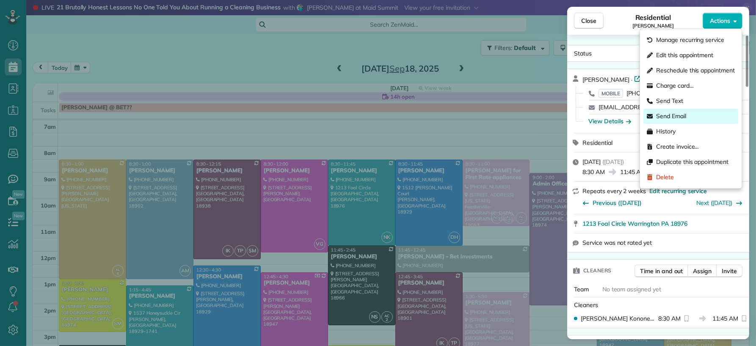
click at [694, 118] on div "Send Email" at bounding box center [690, 116] width 95 height 15
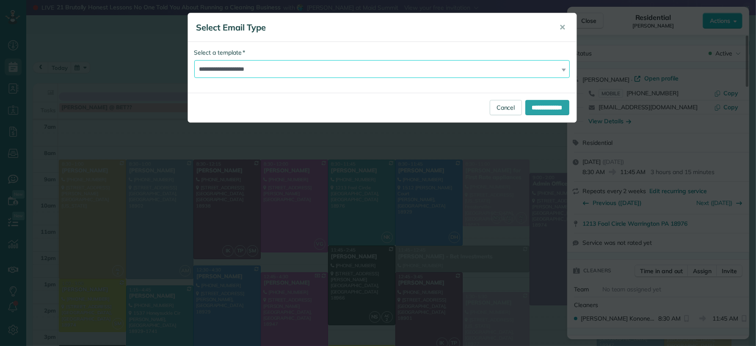
click at [279, 74] on select "**********" at bounding box center [382, 69] width 376 height 18
select select "*****"
click at [194, 60] on select "**********" at bounding box center [382, 69] width 376 height 18
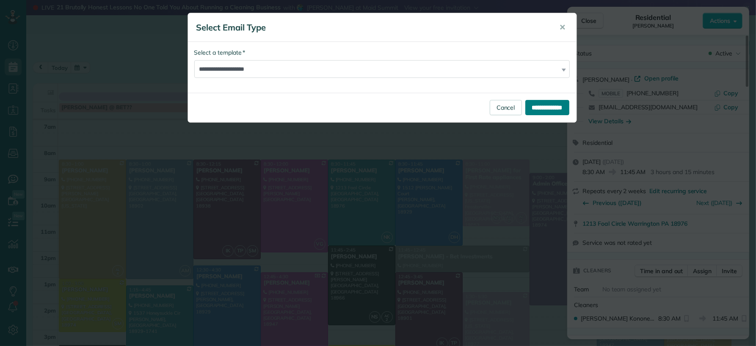
click at [542, 113] on input "**********" at bounding box center [547, 107] width 44 height 15
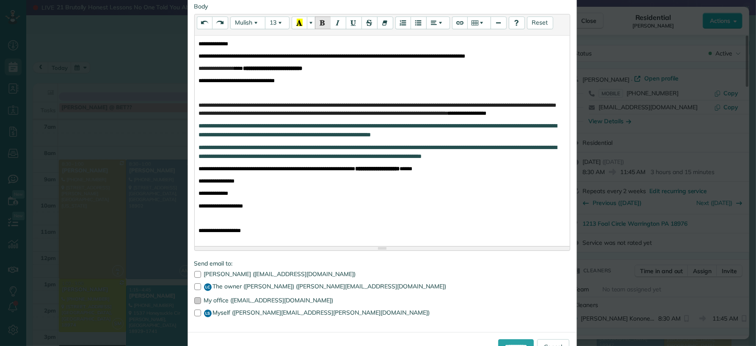
scroll to position [168, 0]
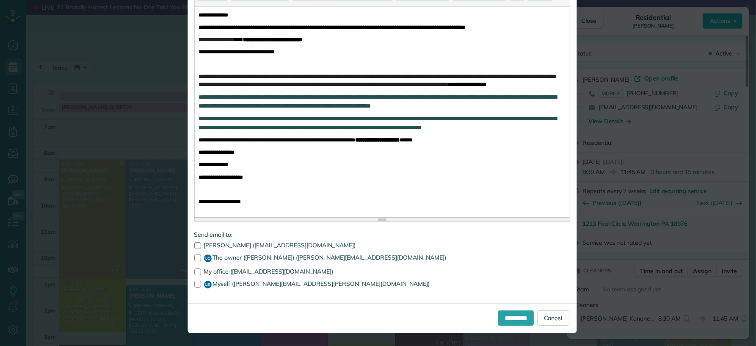
drag, startPoint x: 193, startPoint y: 272, endPoint x: 193, endPoint y: 278, distance: 6.8
click at [194, 272] on div at bounding box center [197, 271] width 7 height 7
drag, startPoint x: 193, startPoint y: 285, endPoint x: 271, endPoint y: 292, distance: 78.6
click at [194, 285] on div at bounding box center [197, 284] width 7 height 7
drag, startPoint x: 510, startPoint y: 315, endPoint x: 517, endPoint y: 311, distance: 7.4
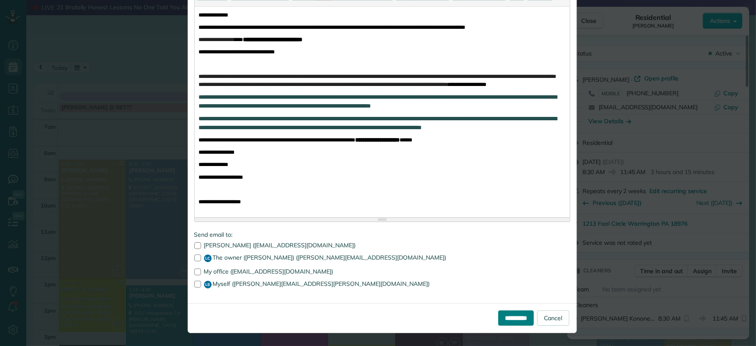
click at [511, 314] on input "**********" at bounding box center [516, 317] width 36 height 15
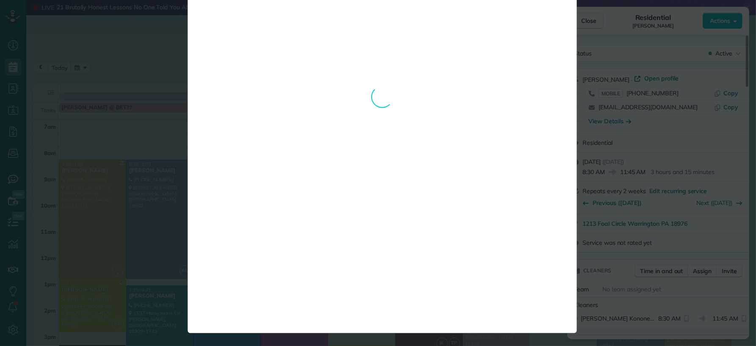
scroll to position [0, 0]
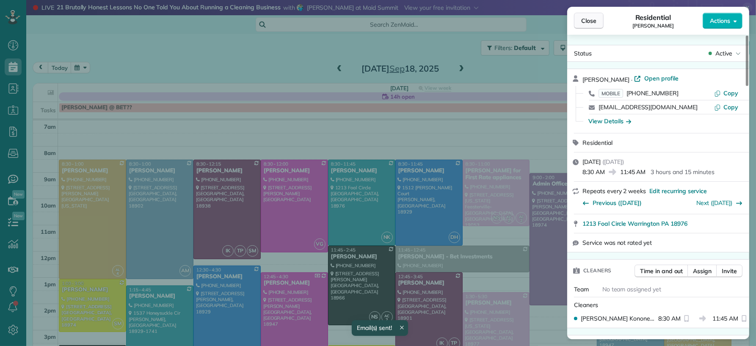
click at [591, 22] on span "Close" at bounding box center [588, 21] width 15 height 8
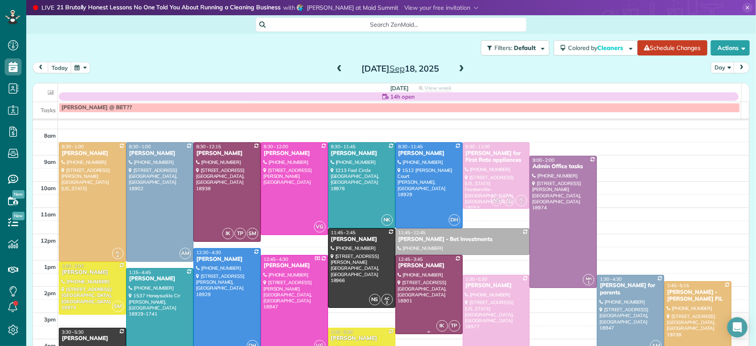
scroll to position [16, 0]
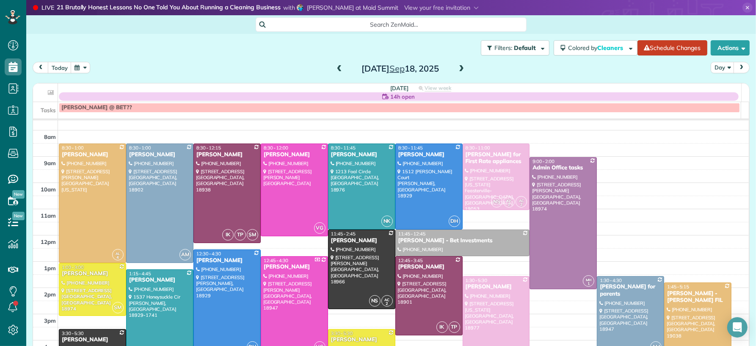
click at [337, 66] on span at bounding box center [339, 69] width 9 height 8
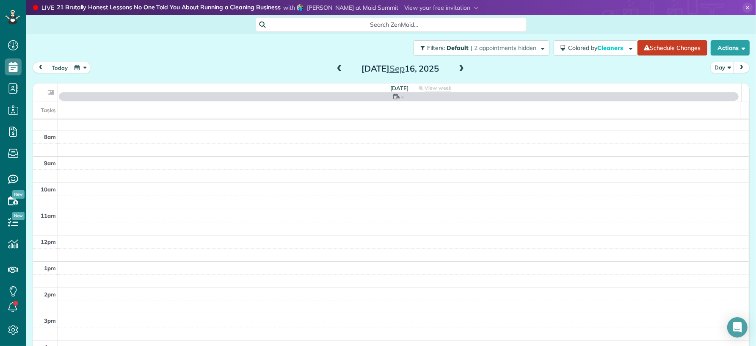
scroll to position [0, 0]
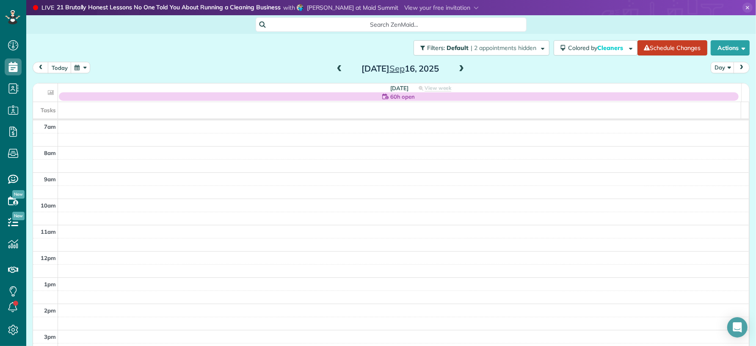
click at [457, 69] on span at bounding box center [461, 69] width 9 height 8
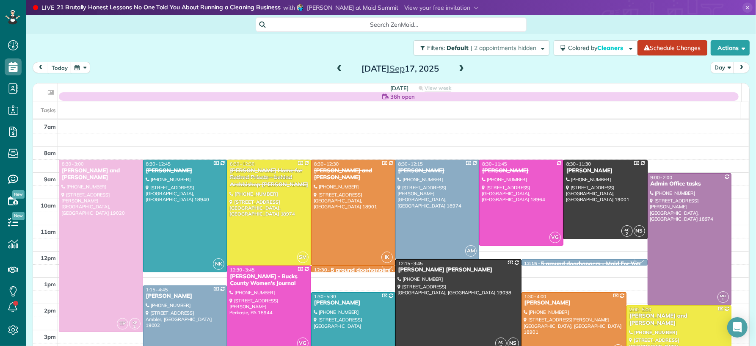
click at [336, 68] on span at bounding box center [339, 69] width 9 height 8
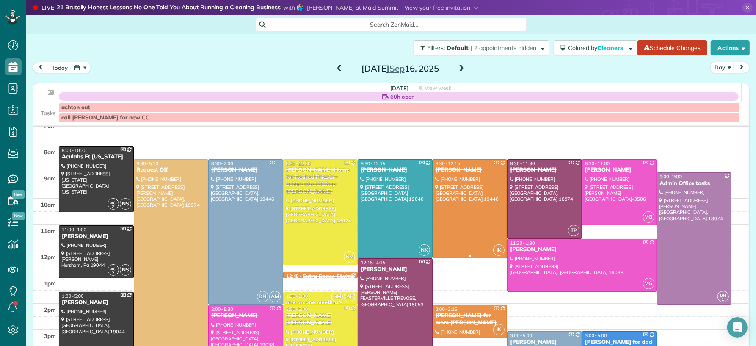
scroll to position [5, 0]
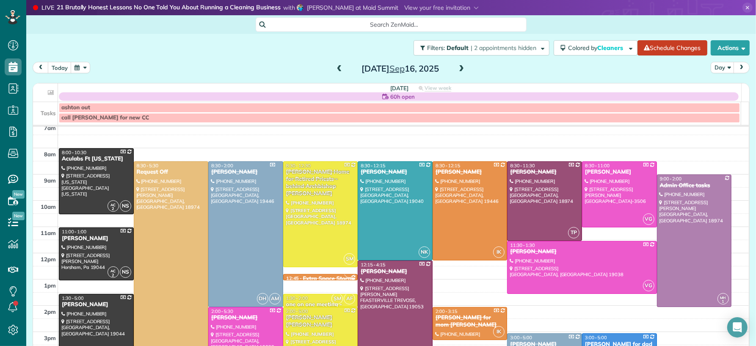
click at [458, 69] on span at bounding box center [461, 69] width 9 height 8
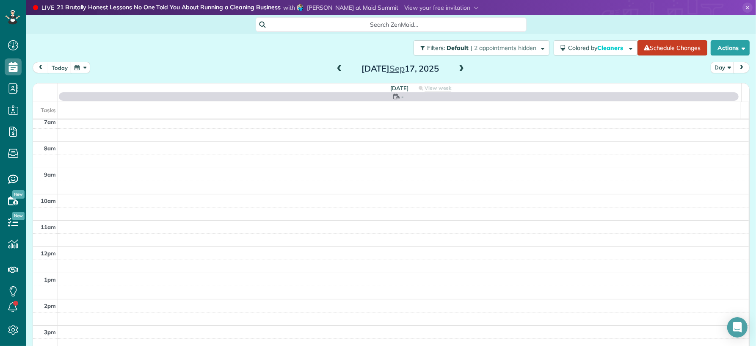
scroll to position [0, 0]
click at [458, 67] on span at bounding box center [461, 69] width 9 height 8
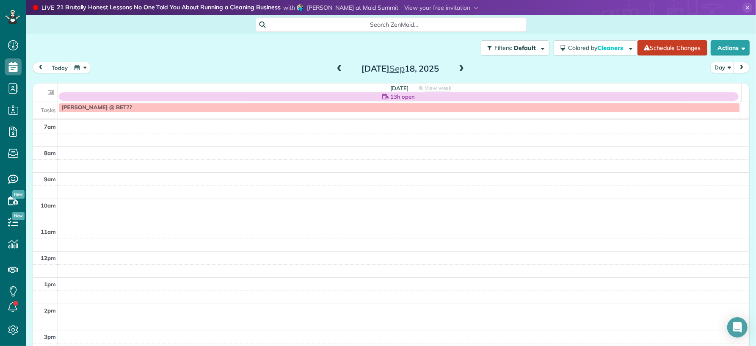
click at [335, 68] on span at bounding box center [339, 69] width 9 height 8
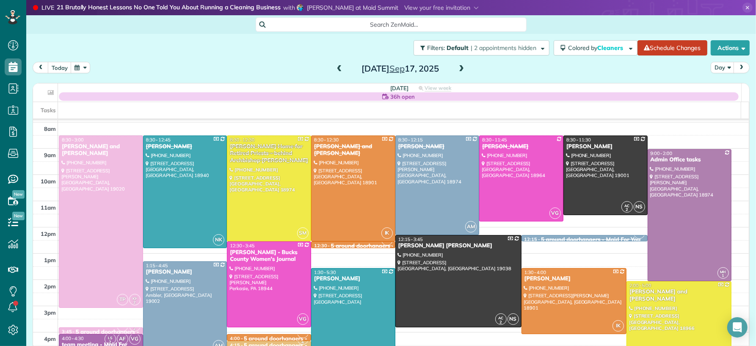
scroll to position [39, 0]
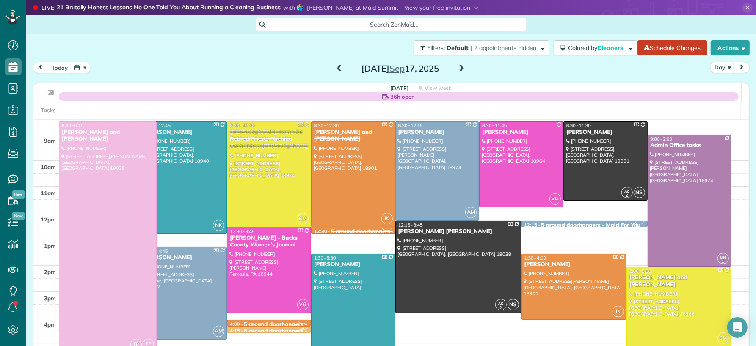
drag, startPoint x: 101, startPoint y: 290, endPoint x: 96, endPoint y: 348, distance: 58.5
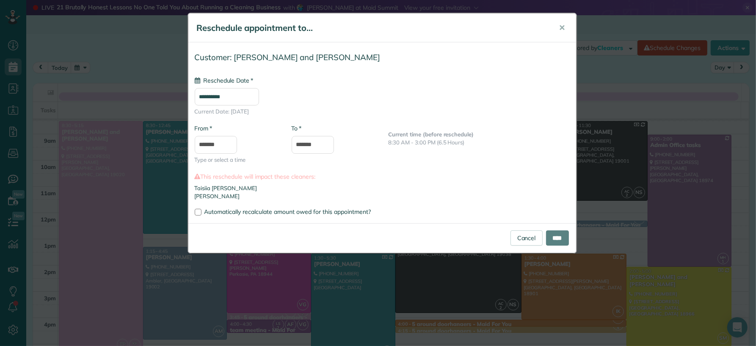
type input "**********"
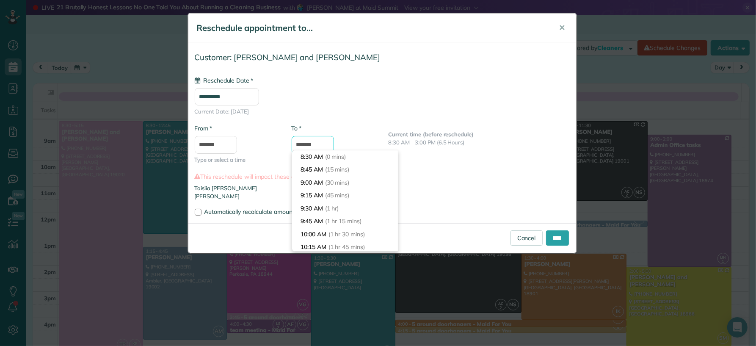
click at [308, 145] on input "*******" at bounding box center [313, 145] width 42 height 18
type input "*******"
click at [325, 179] on span "(9 hrs)" at bounding box center [334, 183] width 18 height 8
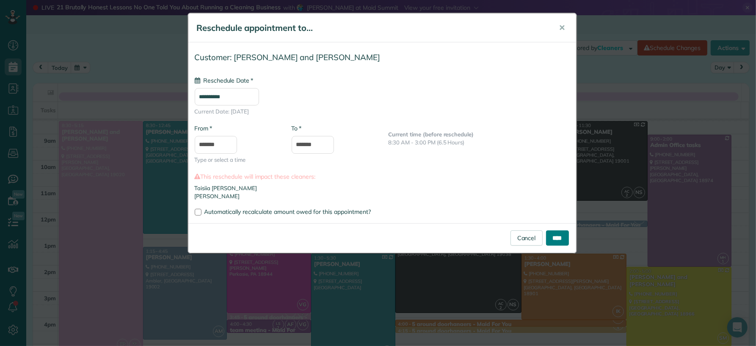
drag, startPoint x: 551, startPoint y: 242, endPoint x: 491, endPoint y: 338, distance: 113.1
click at [551, 242] on input "****" at bounding box center [557, 237] width 23 height 15
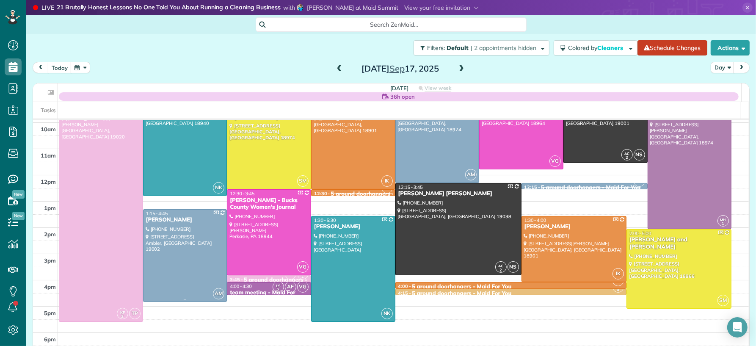
scroll to position [66, 0]
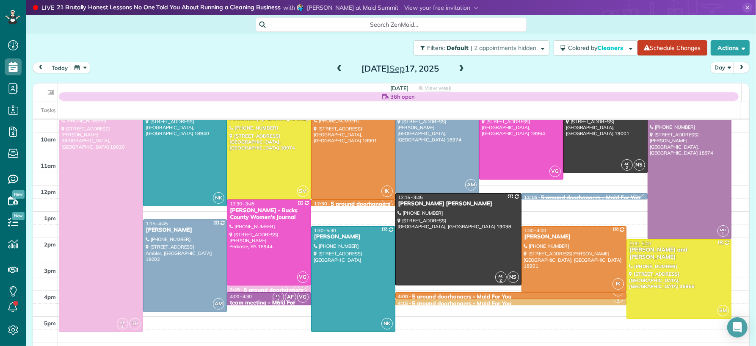
click at [335, 66] on span at bounding box center [339, 69] width 9 height 8
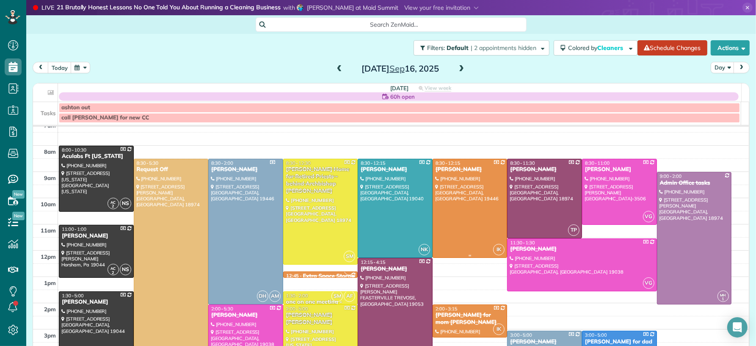
scroll to position [15, 0]
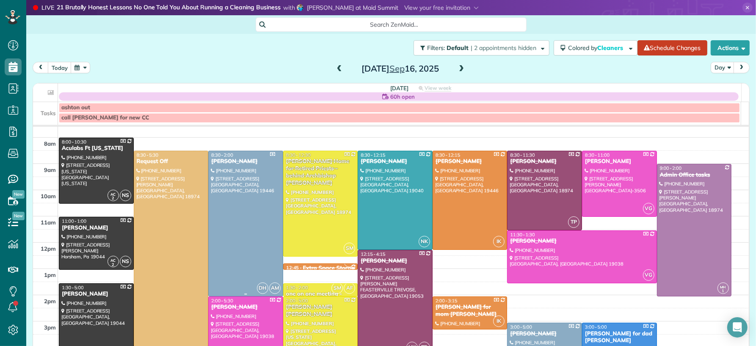
click at [249, 160] on div "Rosemary Sirkowski" at bounding box center [246, 161] width 70 height 7
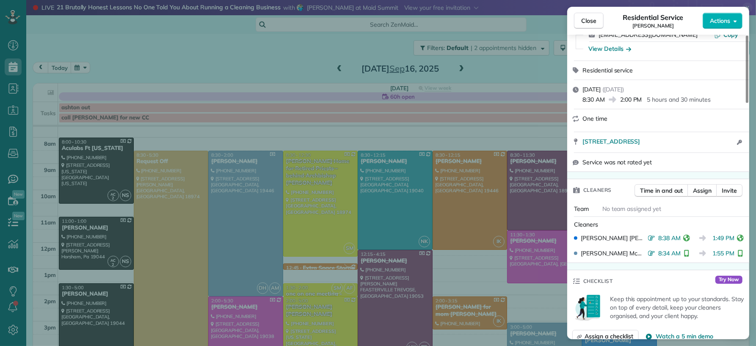
scroll to position [87, 0]
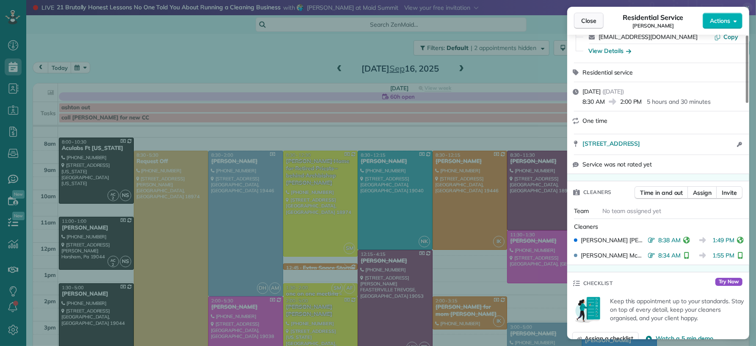
click at [600, 23] on button "Close" at bounding box center [589, 21] width 30 height 16
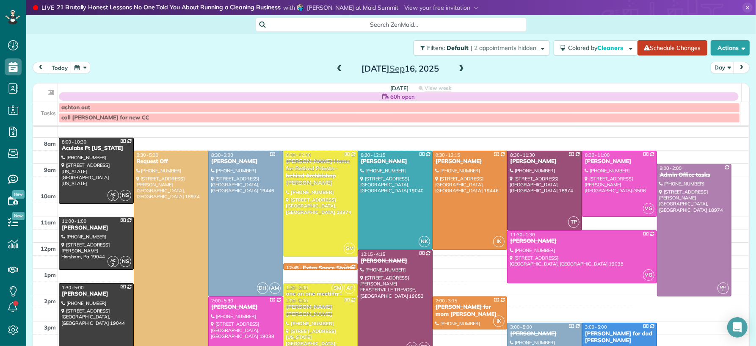
click at [457, 68] on span at bounding box center [461, 69] width 9 height 8
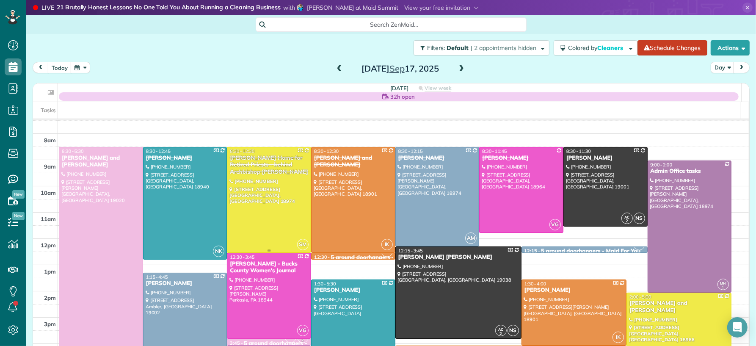
scroll to position [18, 0]
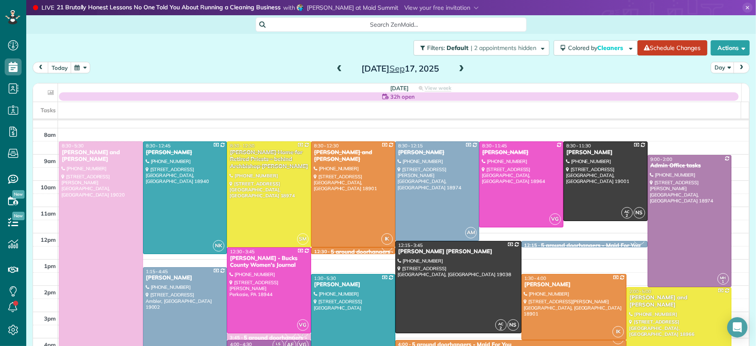
click at [100, 149] on div "[PERSON_NAME] and [PERSON_NAME]" at bounding box center [100, 156] width 79 height 14
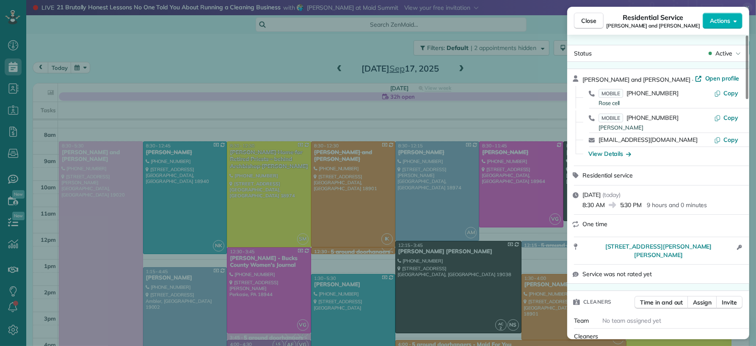
scroll to position [6, 0]
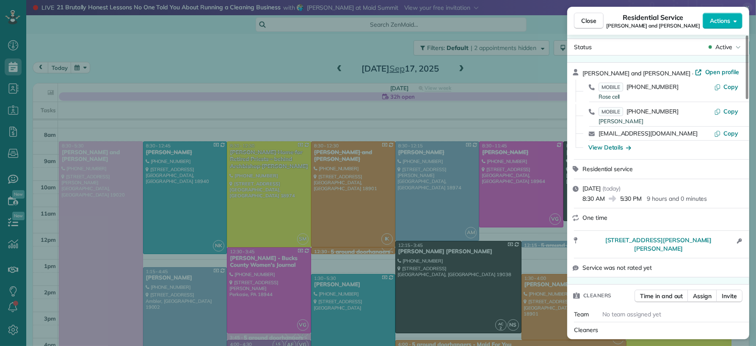
drag, startPoint x: 582, startPoint y: 21, endPoint x: 458, endPoint y: 223, distance: 237.6
click at [583, 21] on span "Close" at bounding box center [588, 21] width 15 height 8
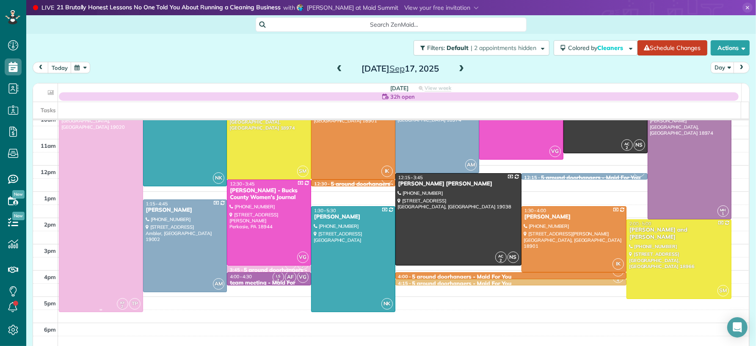
scroll to position [97, 0]
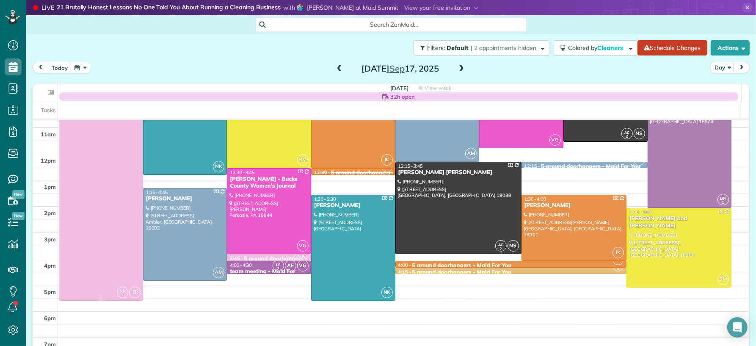
click at [121, 180] on div at bounding box center [100, 181] width 83 height 237
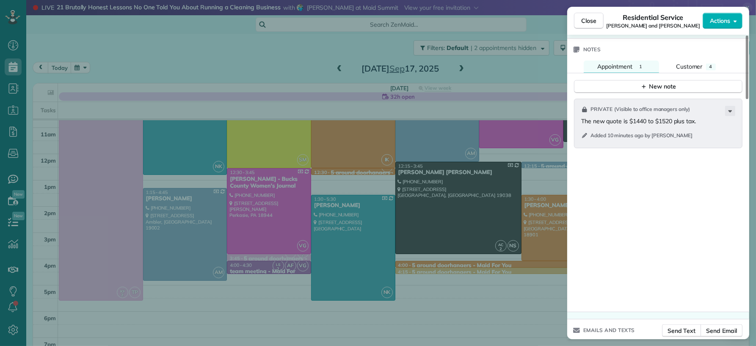
scroll to position [840, 0]
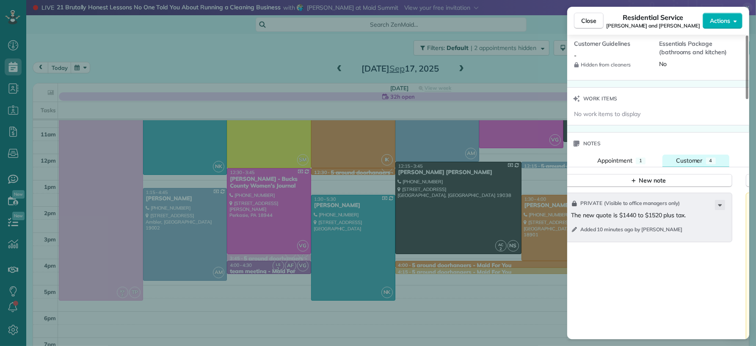
click at [682, 160] on span "Customer" at bounding box center [689, 161] width 27 height 8
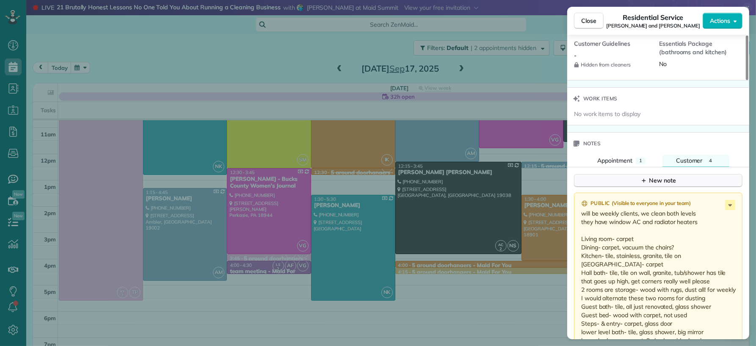
click at [670, 176] on div "New note" at bounding box center [658, 180] width 36 height 9
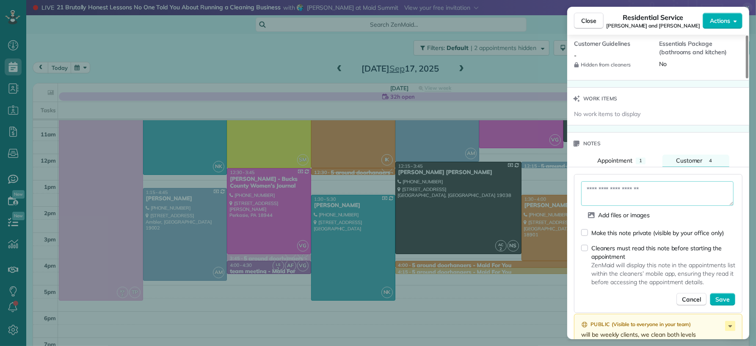
click at [639, 193] on textarea at bounding box center [657, 193] width 152 height 25
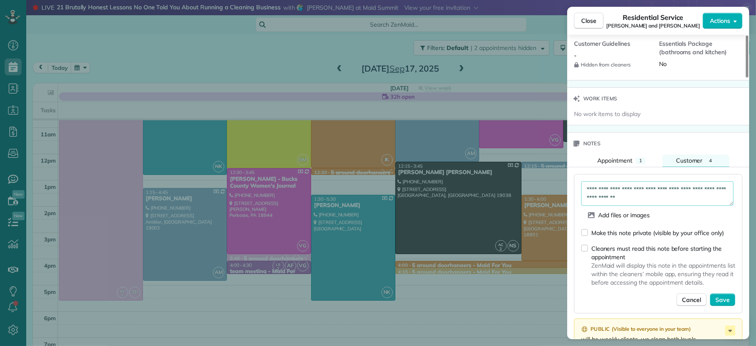
type textarea "**********"
click at [729, 294] on button "Save" at bounding box center [722, 299] width 25 height 13
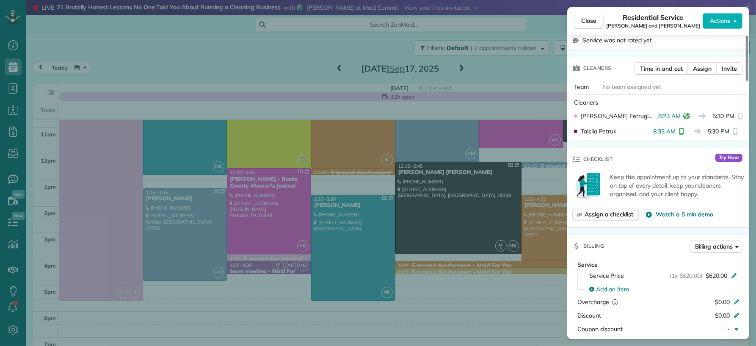
scroll to position [9, 0]
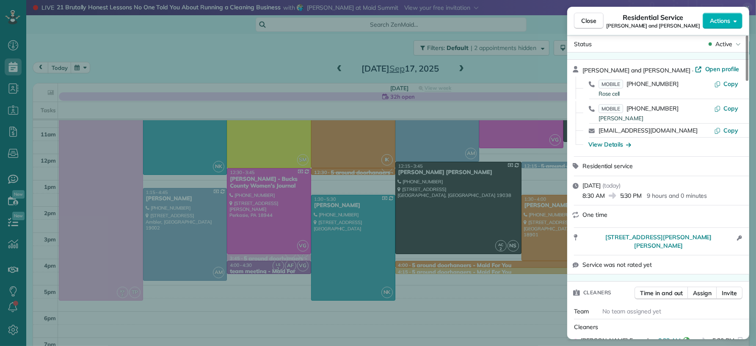
click at [705, 69] on span "Open profile" at bounding box center [722, 69] width 34 height 8
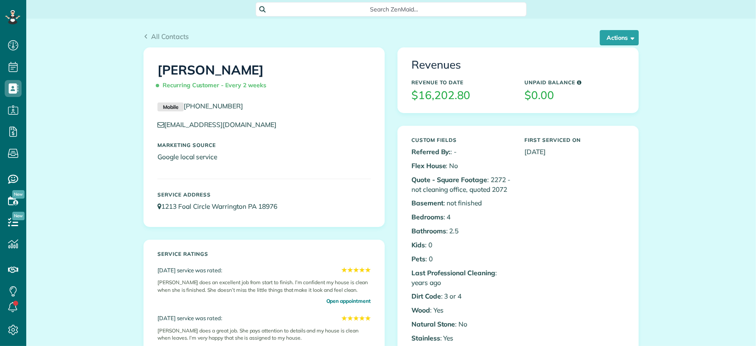
scroll to position [3, 3]
click at [621, 39] on button "Actions" at bounding box center [619, 37] width 39 height 15
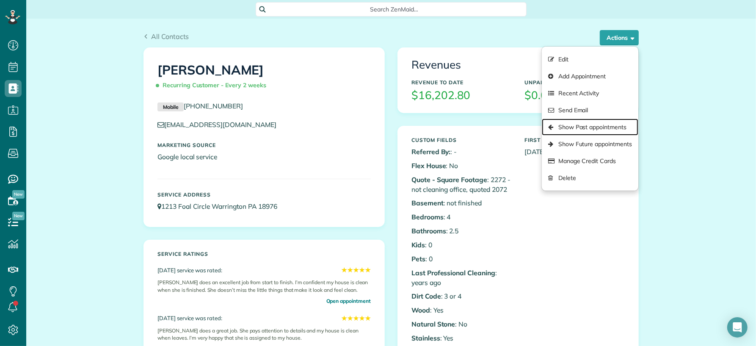
click at [611, 122] on link "Show Past appointments" at bounding box center [590, 126] width 96 height 17
